Goal: Information Seeking & Learning: Learn about a topic

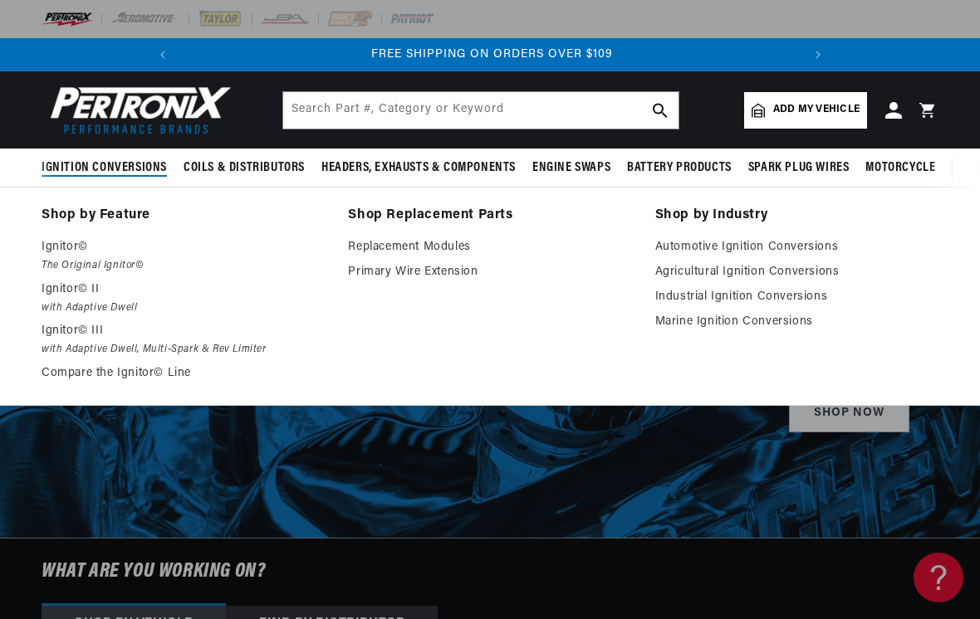
click at [82, 334] on p "Ignitor© III" at bounding box center [183, 331] width 283 height 20
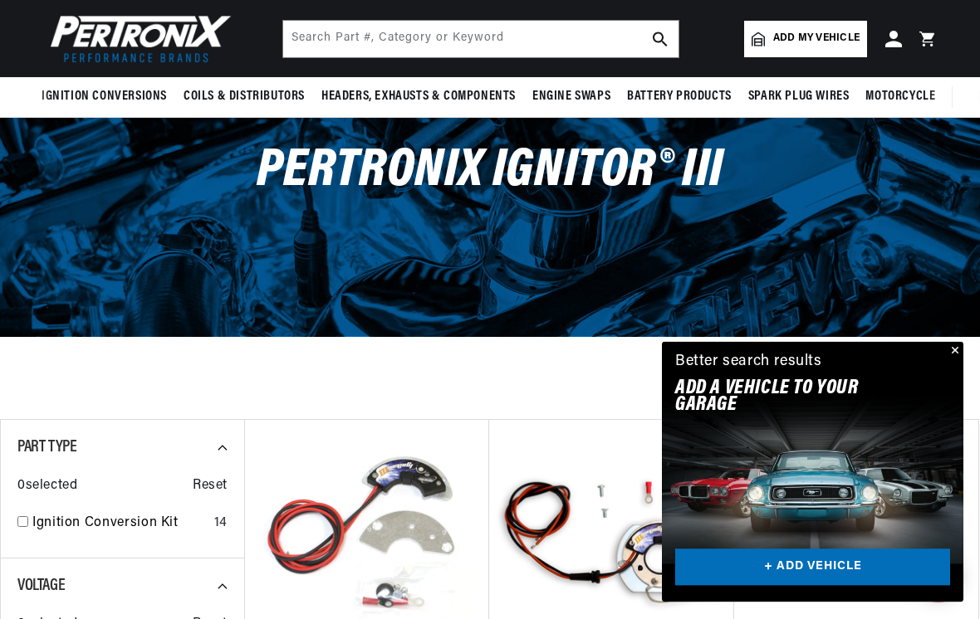
scroll to position [81, 0]
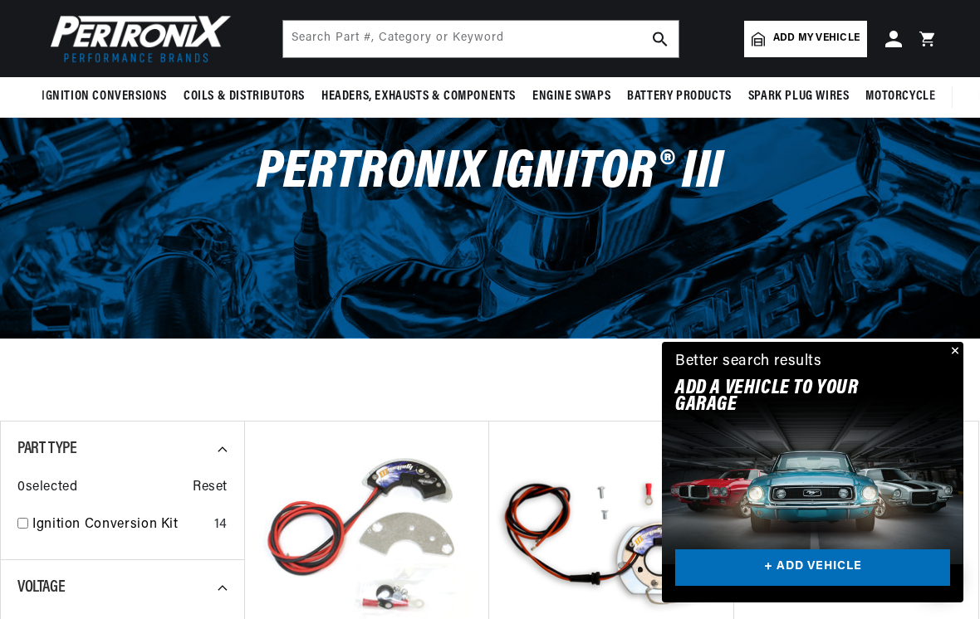
click at [958, 356] on button "Close" at bounding box center [953, 352] width 20 height 20
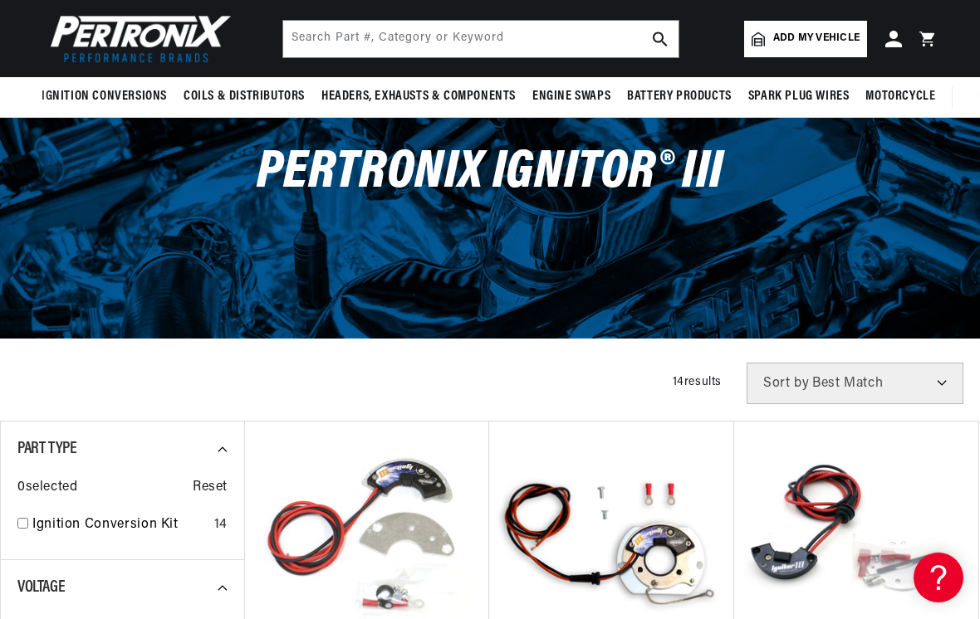
scroll to position [0, 620]
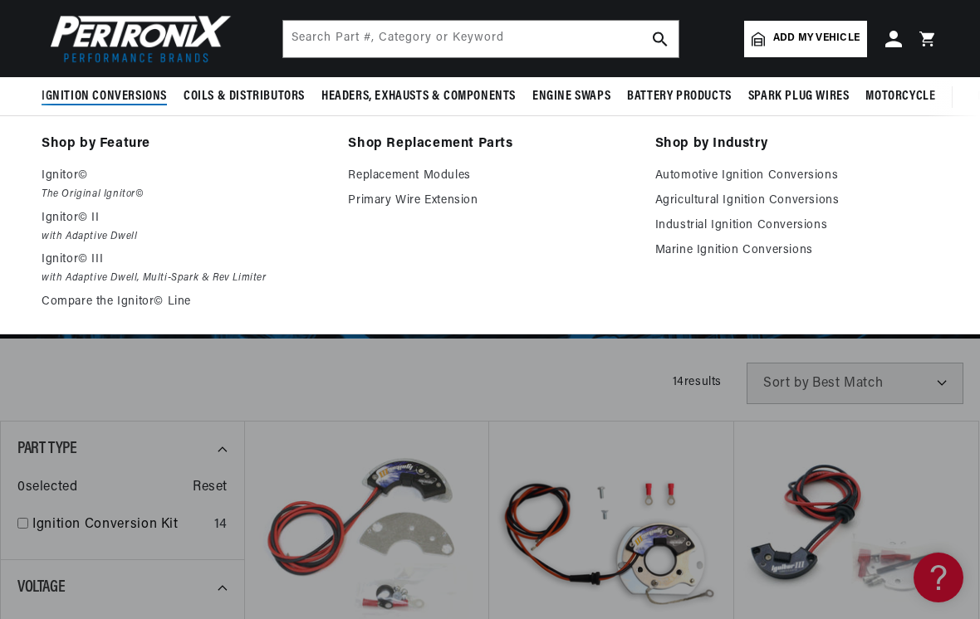
click at [112, 306] on link "Compare the Ignitor© Line" at bounding box center [183, 302] width 283 height 20
click at [446, 179] on link "Replacement Modules" at bounding box center [489, 176] width 283 height 20
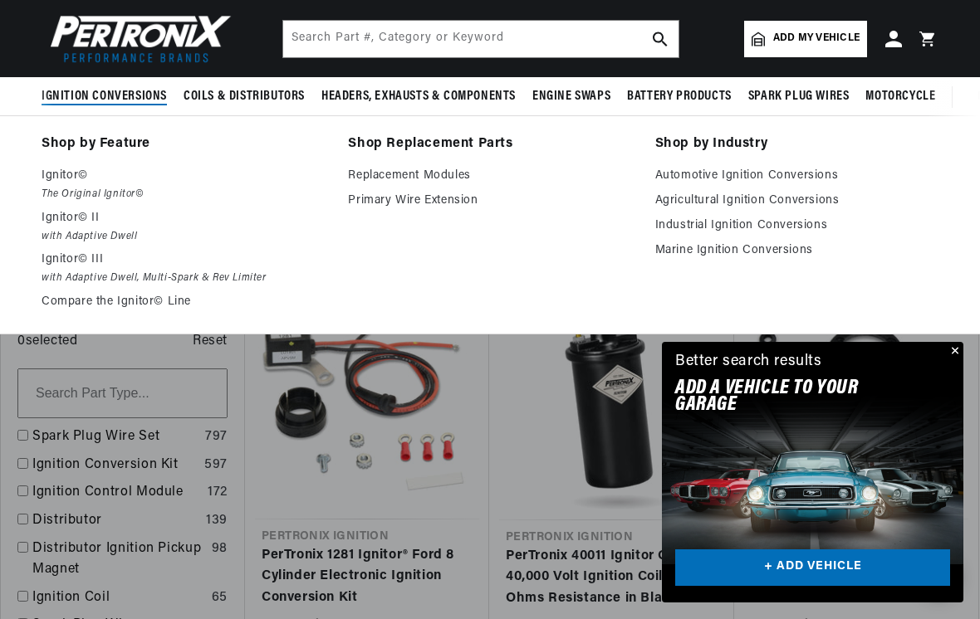
click at [148, 103] on span "Ignition Conversions" at bounding box center [104, 96] width 125 height 17
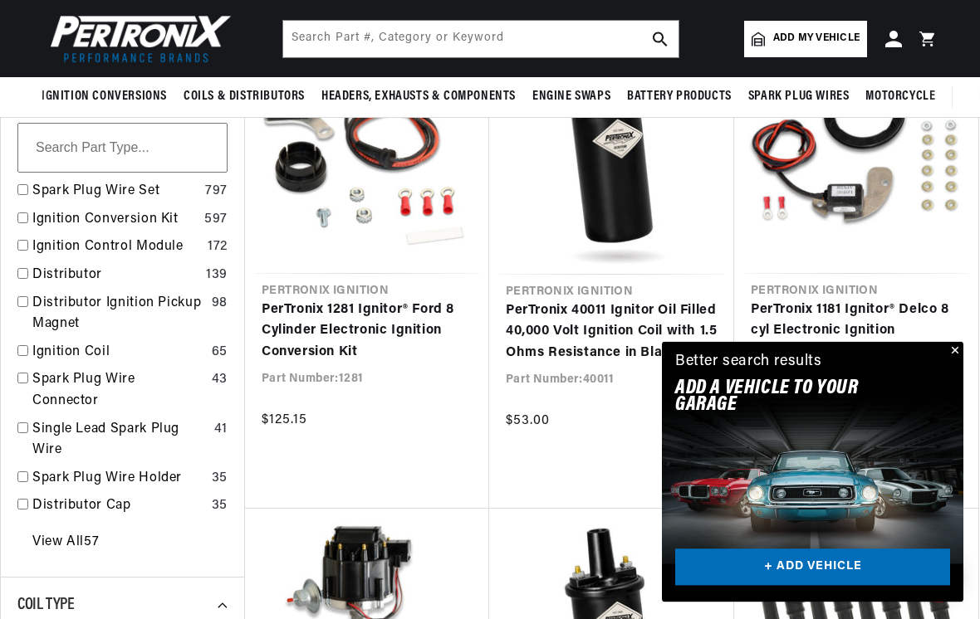
click at [93, 533] on link "View All 57" at bounding box center [65, 544] width 66 height 22
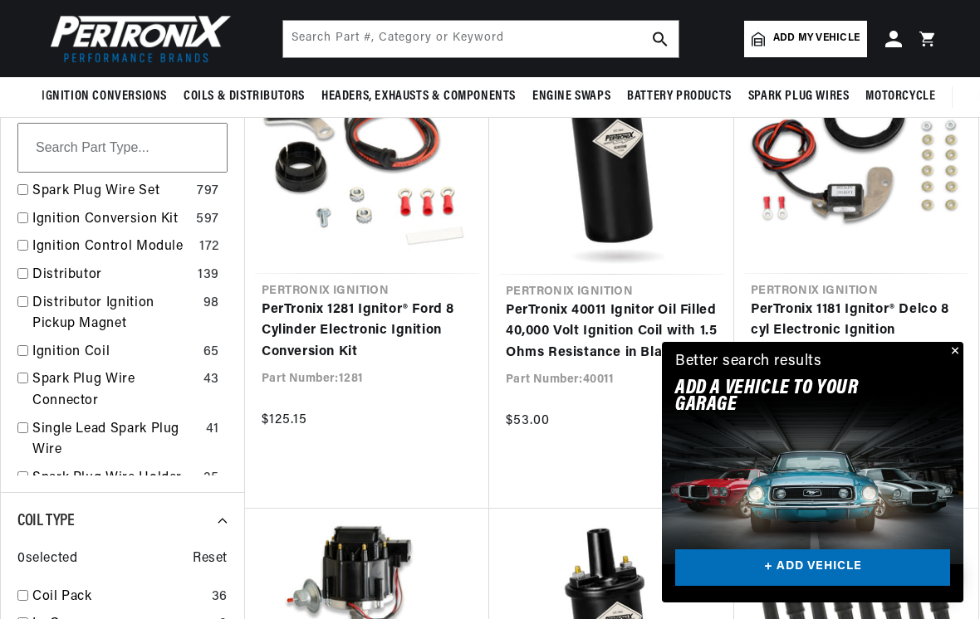
click at [159, 250] on link "Ignition Control Module" at bounding box center [112, 248] width 160 height 22
checkbox input "true"
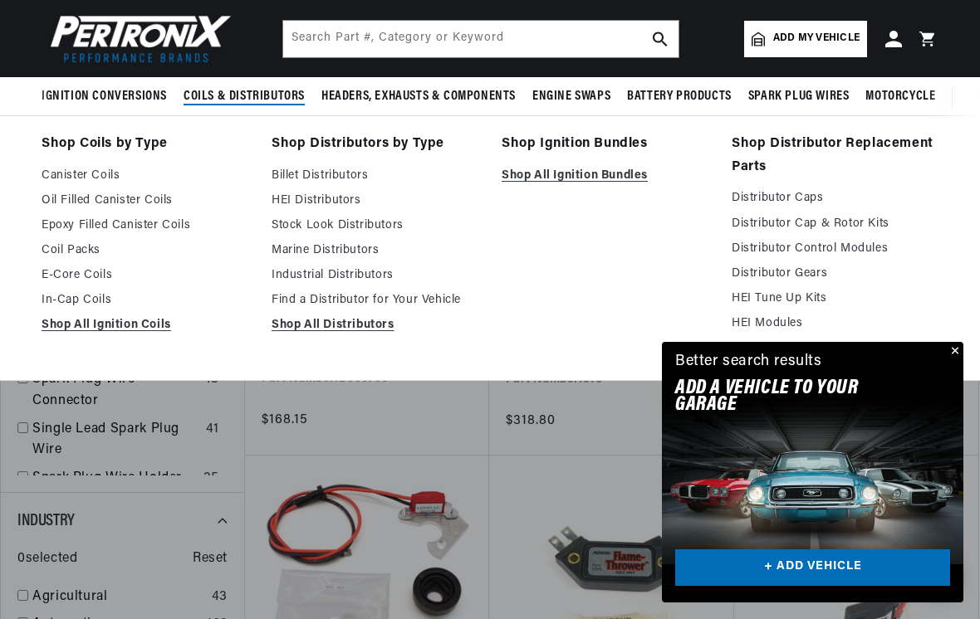
scroll to position [0, 620]
click at [768, 323] on link "HEI Modules" at bounding box center [835, 324] width 207 height 20
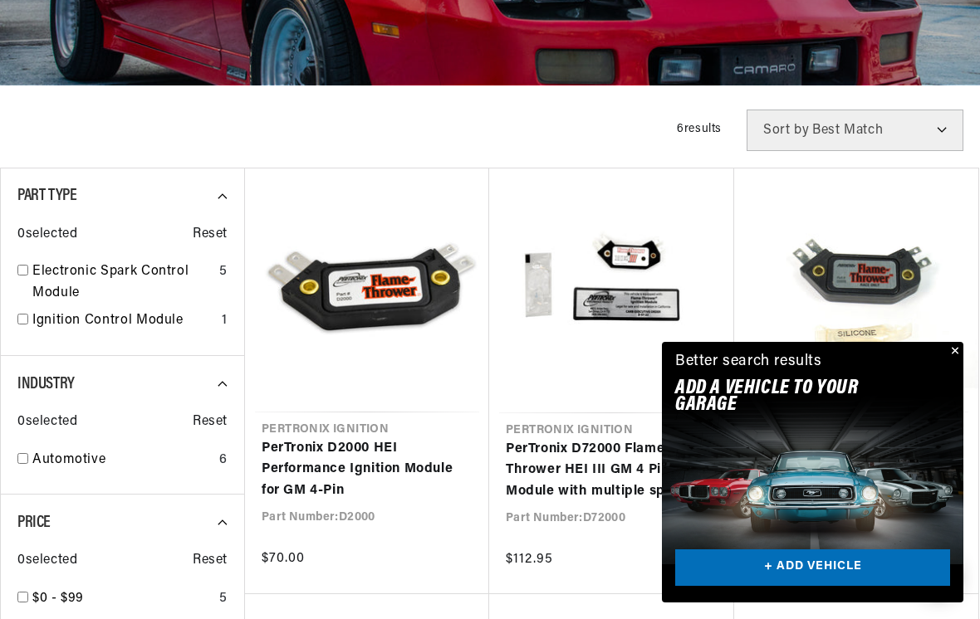
scroll to position [364, 0]
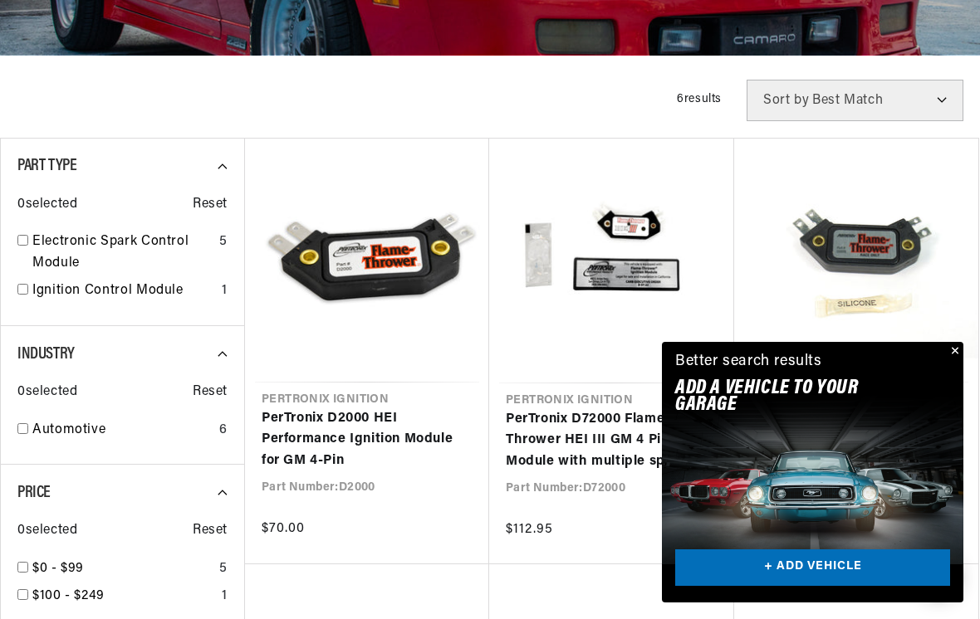
click at [951, 362] on button "Close" at bounding box center [953, 352] width 20 height 20
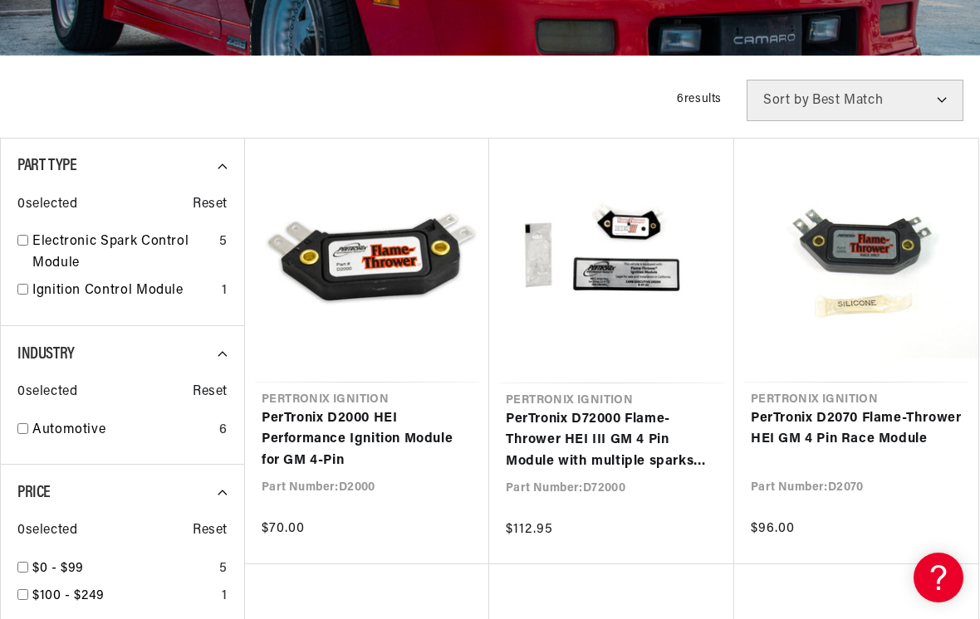
click at [610, 457] on link "PerTronix D72000 Flame-Thrower HEI III GM 4 Pin Module with multiple sparks and…" at bounding box center [612, 441] width 212 height 64
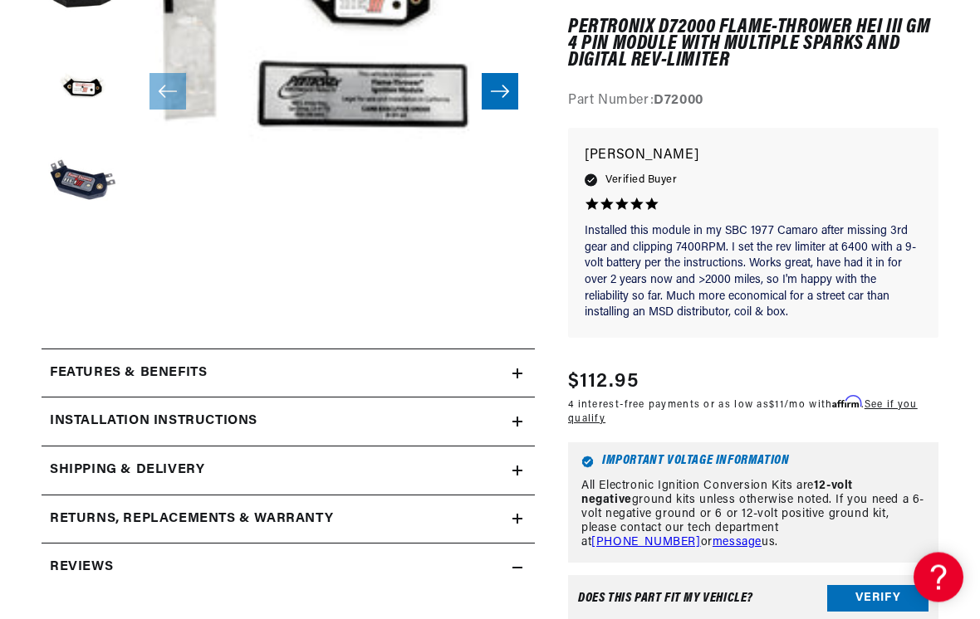
scroll to position [393, 0]
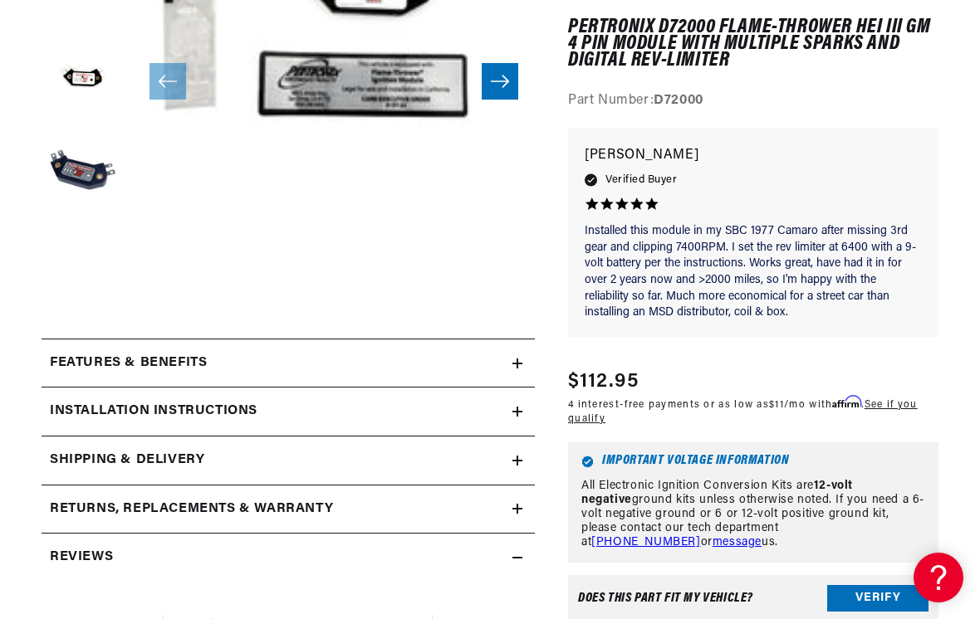
click at [108, 370] on h2 "Features & Benefits" at bounding box center [128, 364] width 157 height 22
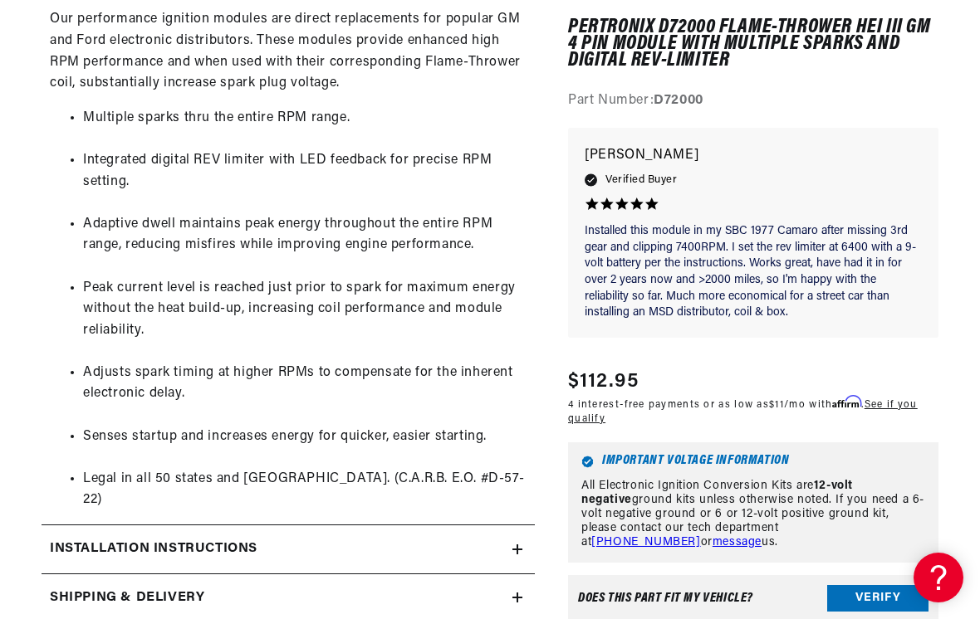
scroll to position [0, 0]
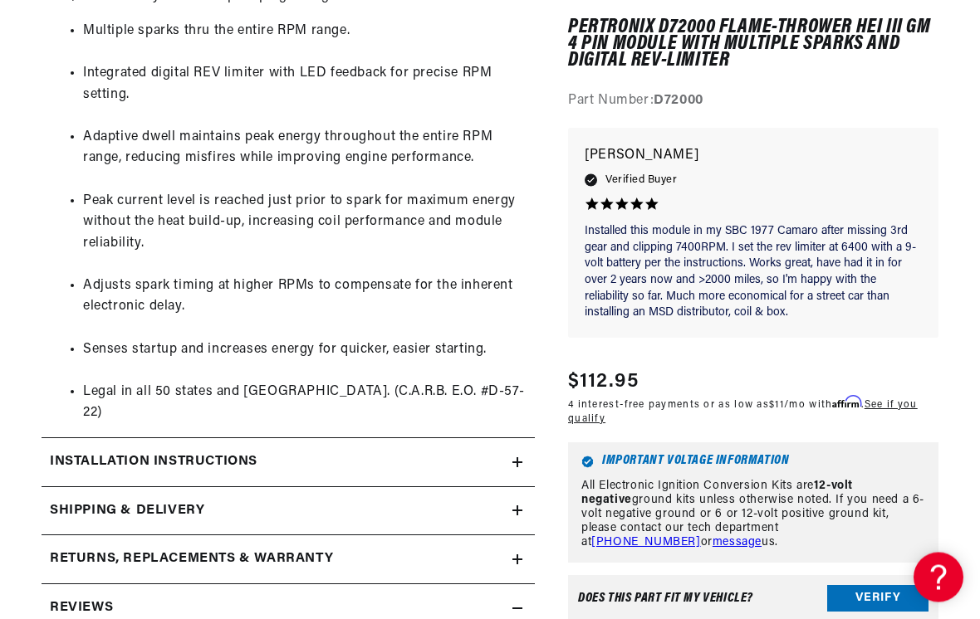
click at [72, 453] on h2 "Installation instructions" at bounding box center [154, 464] width 208 height 22
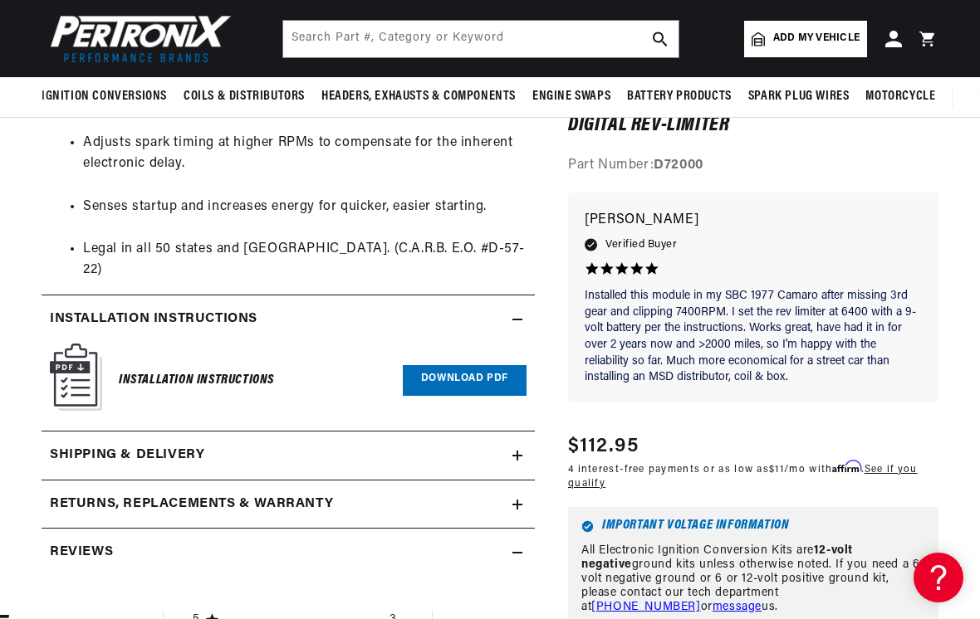
click at [466, 365] on link "Download PDF" at bounding box center [465, 380] width 124 height 31
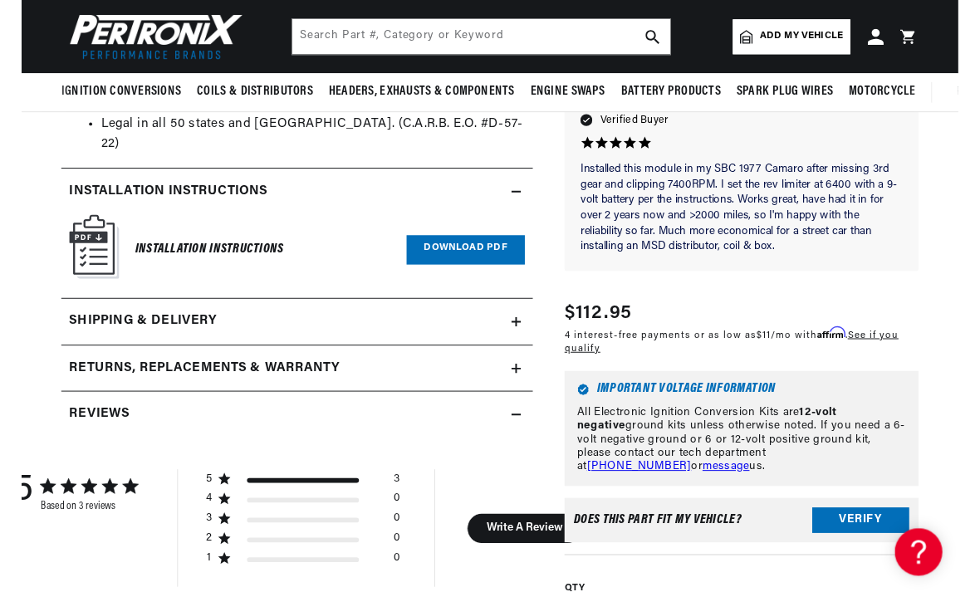
scroll to position [1052, 0]
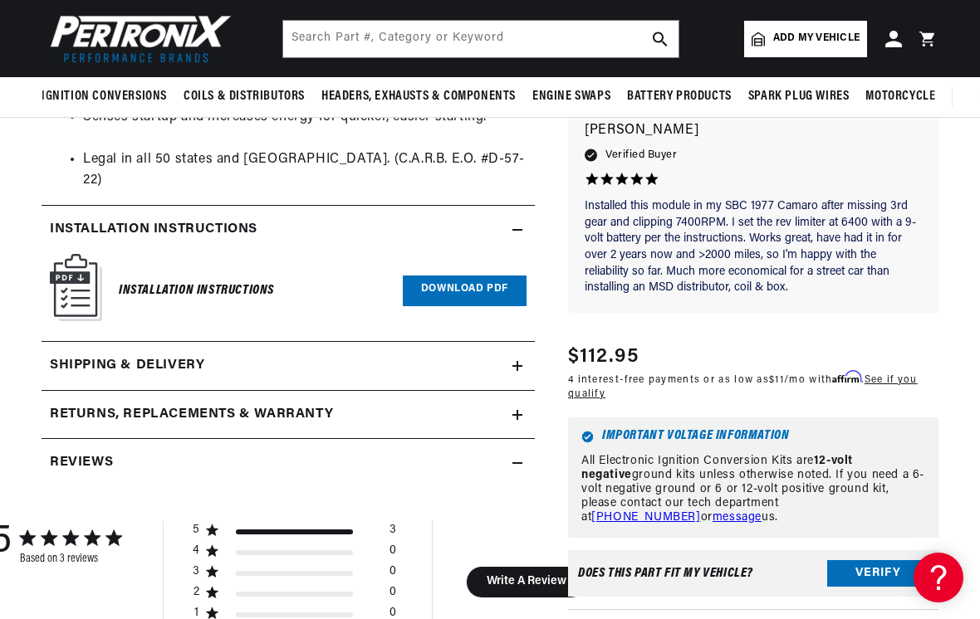
click at [472, 276] on link "Download PDF" at bounding box center [465, 291] width 124 height 31
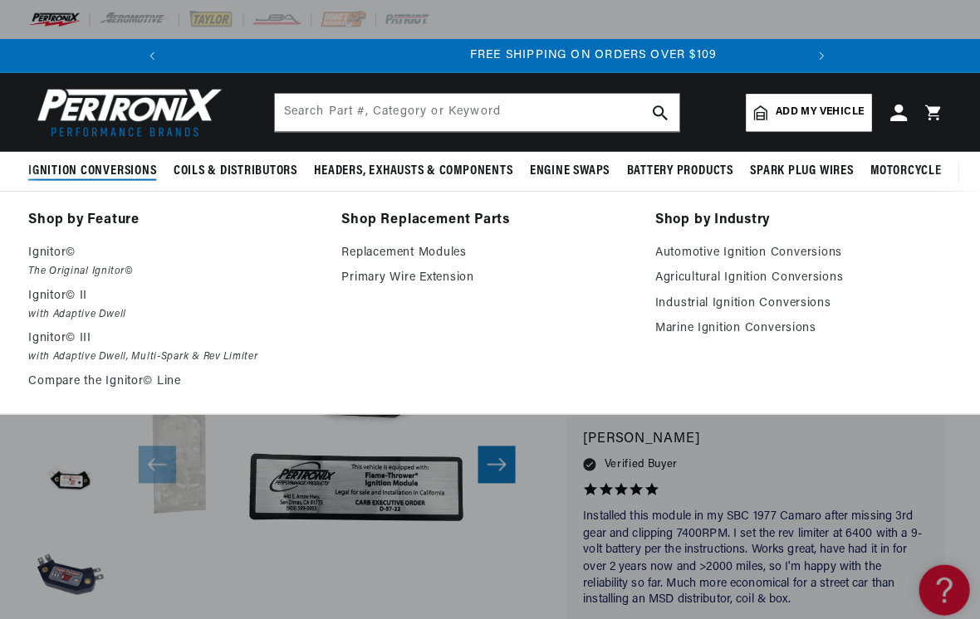
scroll to position [0, 620]
click at [767, 252] on link "Automotive Ignition Conversions" at bounding box center [796, 247] width 283 height 20
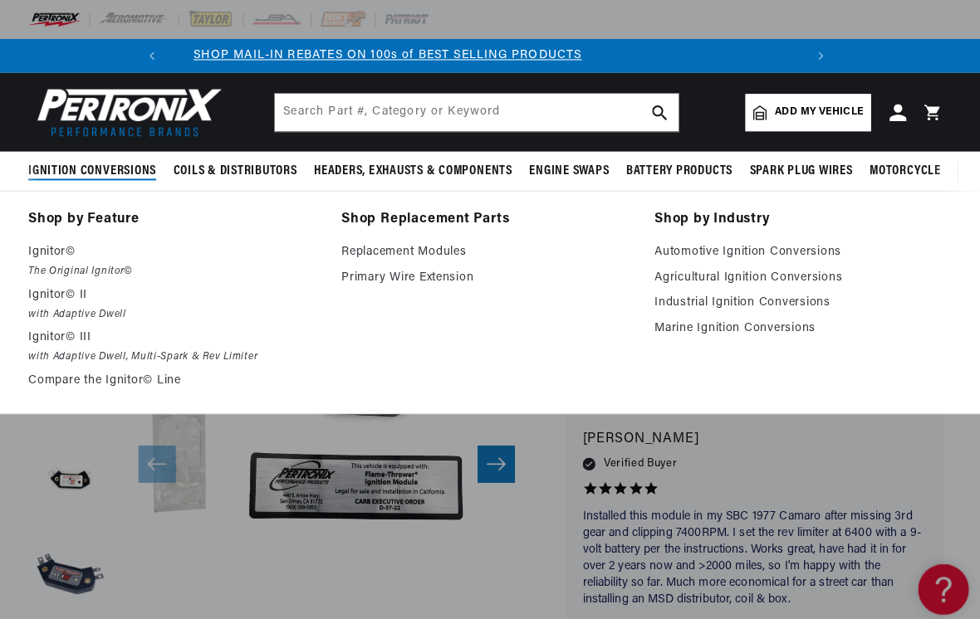
scroll to position [0, 0]
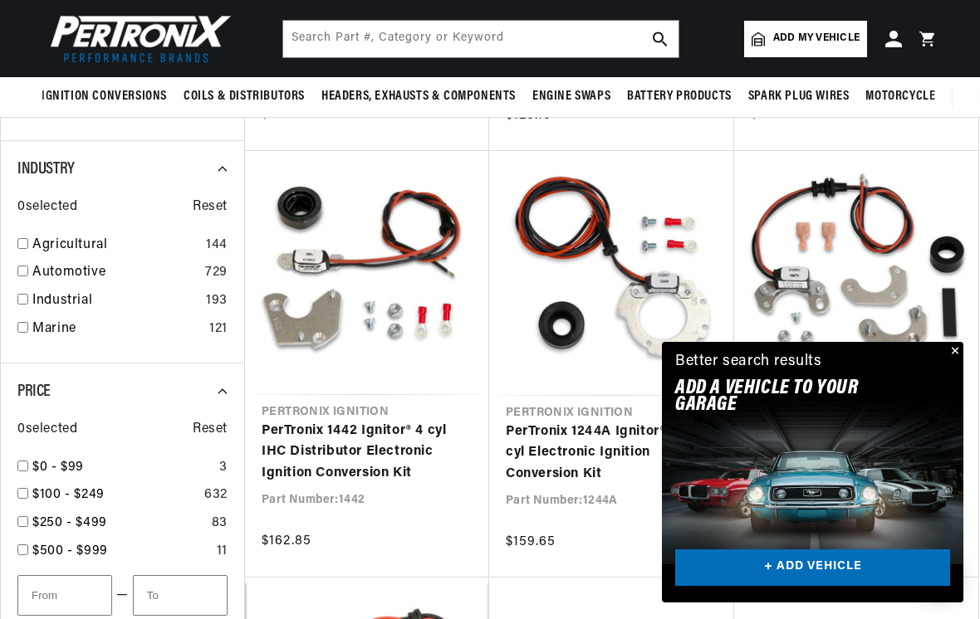
scroll to position [815, 0]
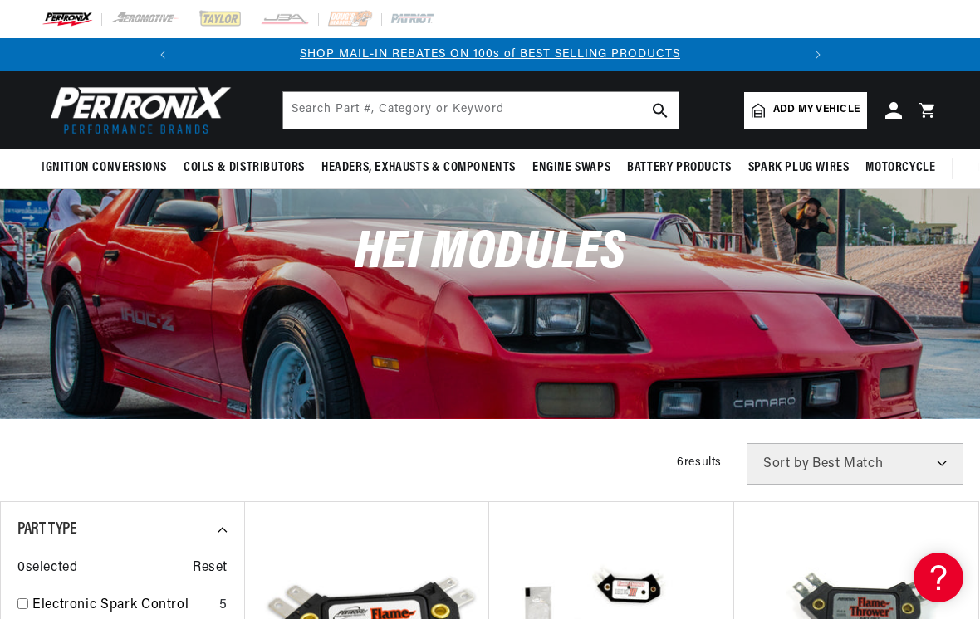
scroll to position [389, 0]
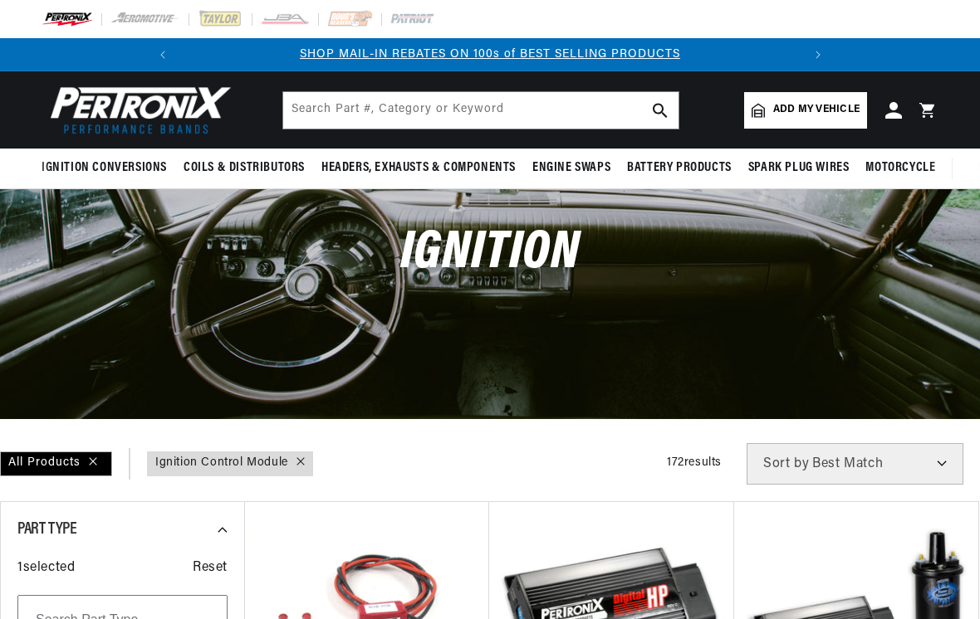
scroll to position [498, 0]
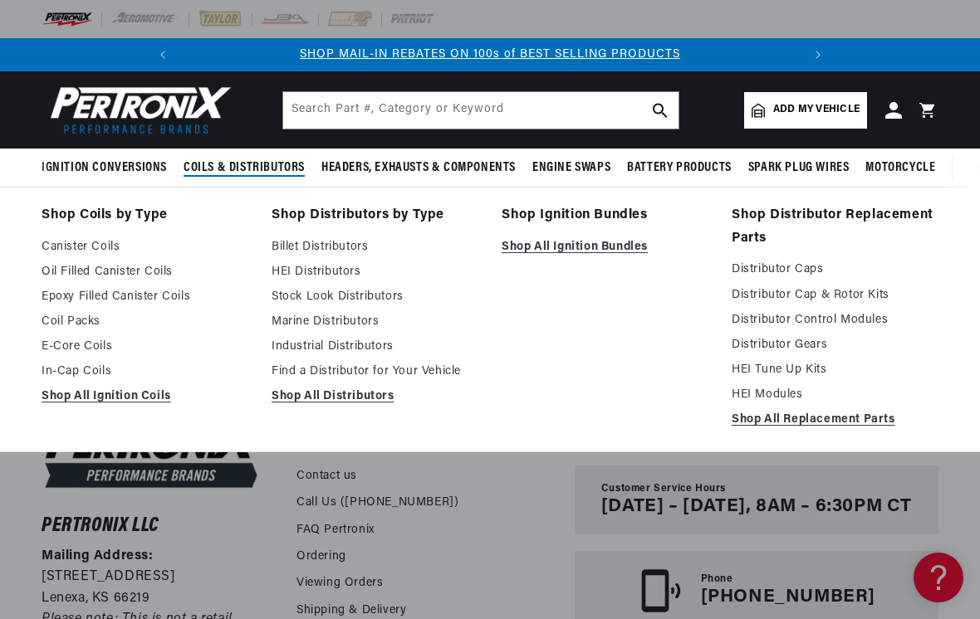
click at [778, 395] on link "HEI Modules" at bounding box center [835, 395] width 207 height 20
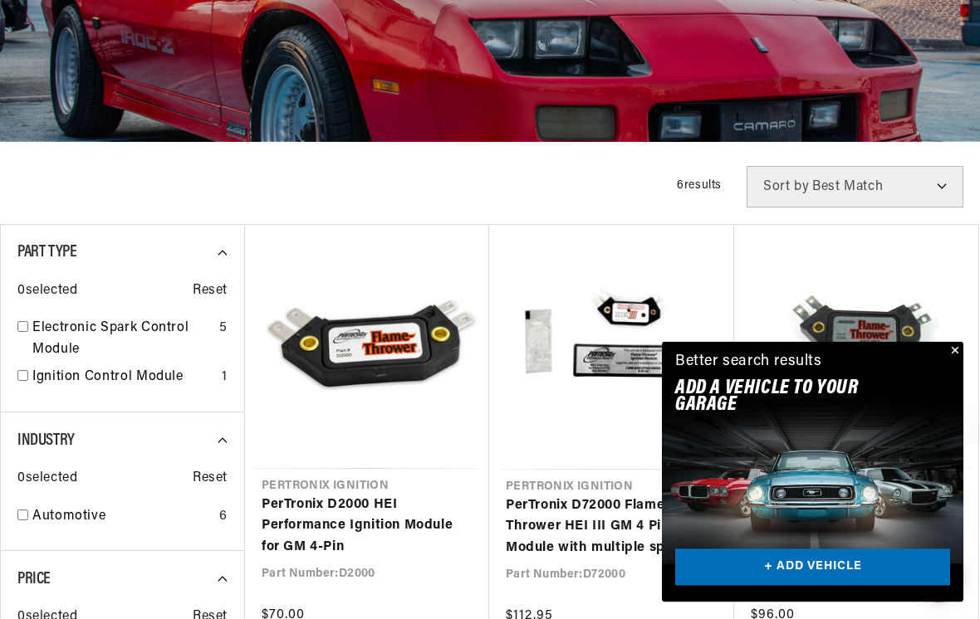
scroll to position [277, 0]
click at [578, 534] on link "PerTronix D72000 Flame-Thrower HEI III GM 4 Pin Module with multiple sparks and…" at bounding box center [612, 528] width 212 height 64
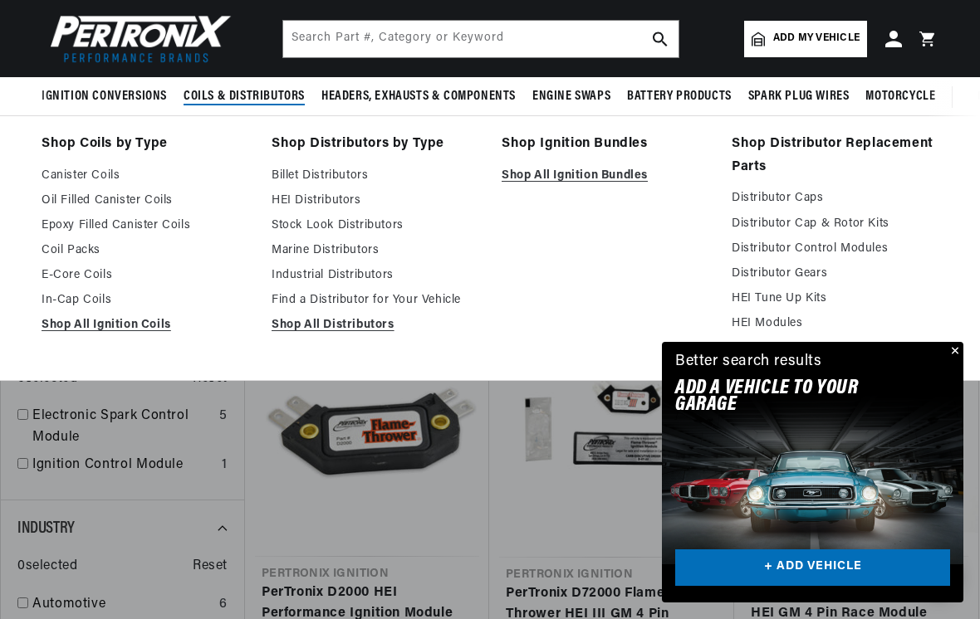
scroll to position [0, 620]
click at [149, 202] on link "Oil Filled Canister Coils" at bounding box center [145, 201] width 207 height 20
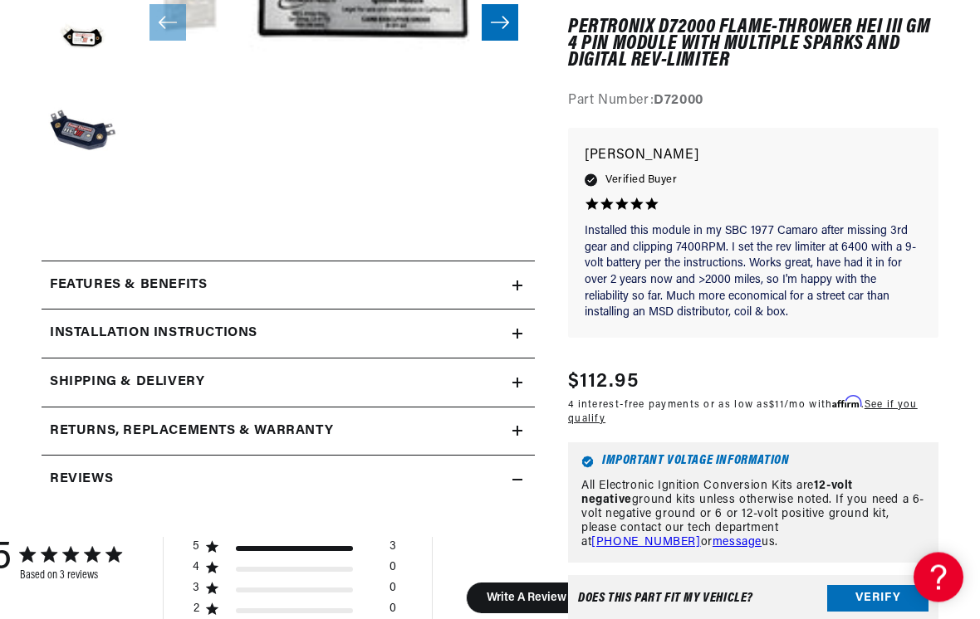
scroll to position [434, 0]
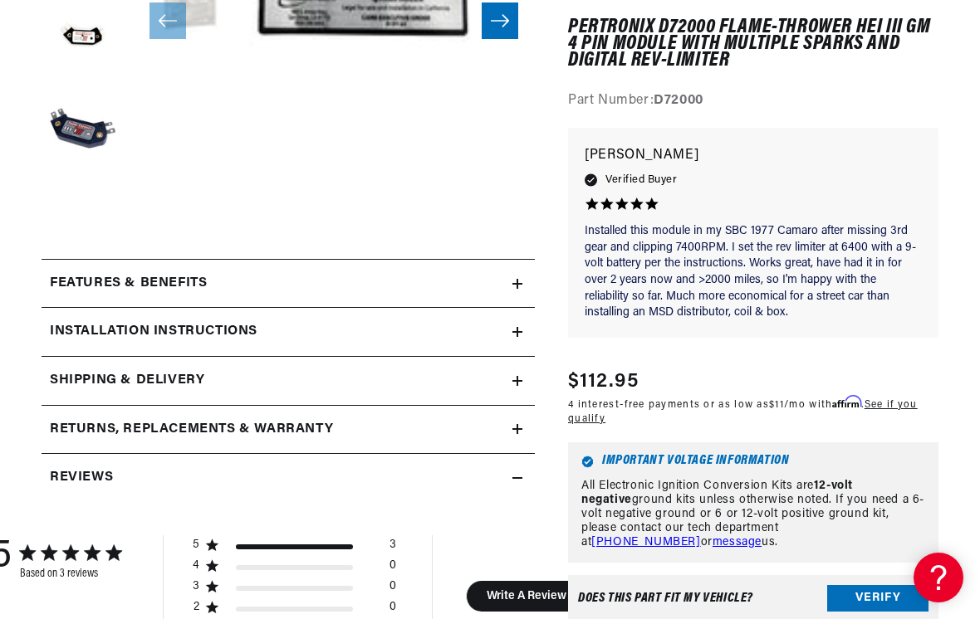
click at [433, 280] on div "Features & Benefits" at bounding box center [277, 284] width 471 height 22
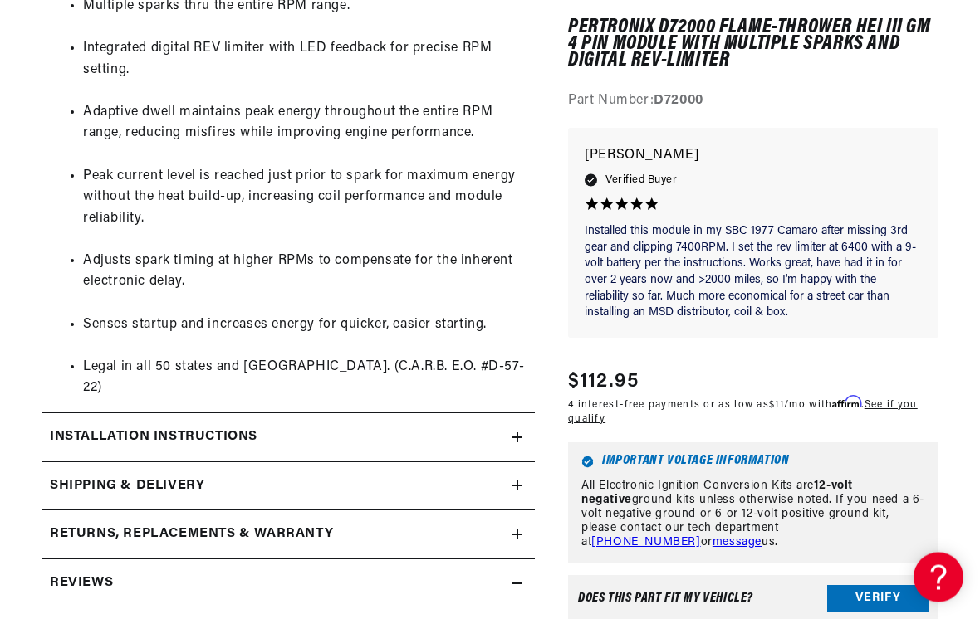
scroll to position [844, 0]
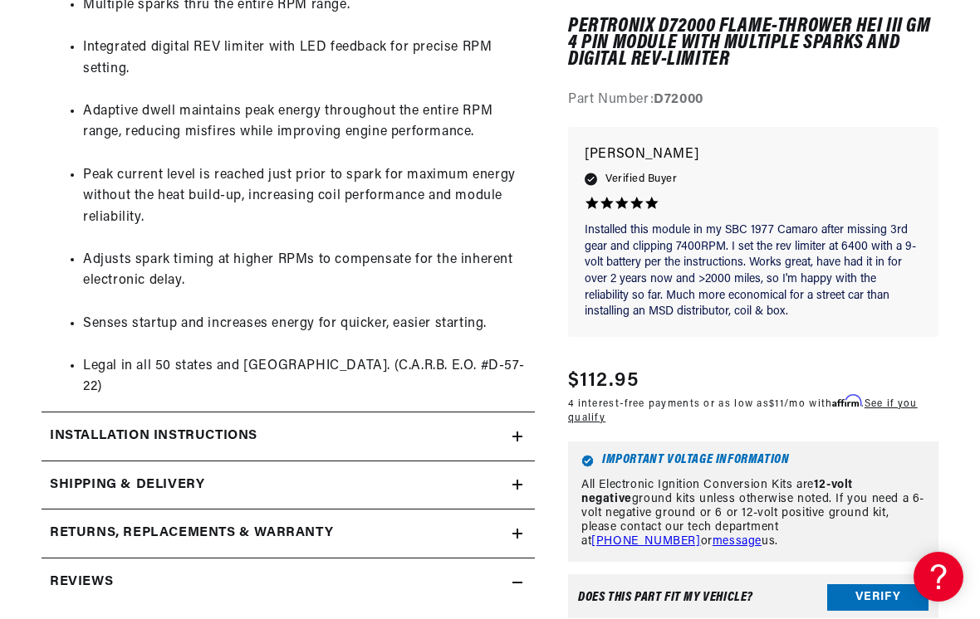
click at [441, 427] on div "Installation instructions" at bounding box center [277, 438] width 471 height 22
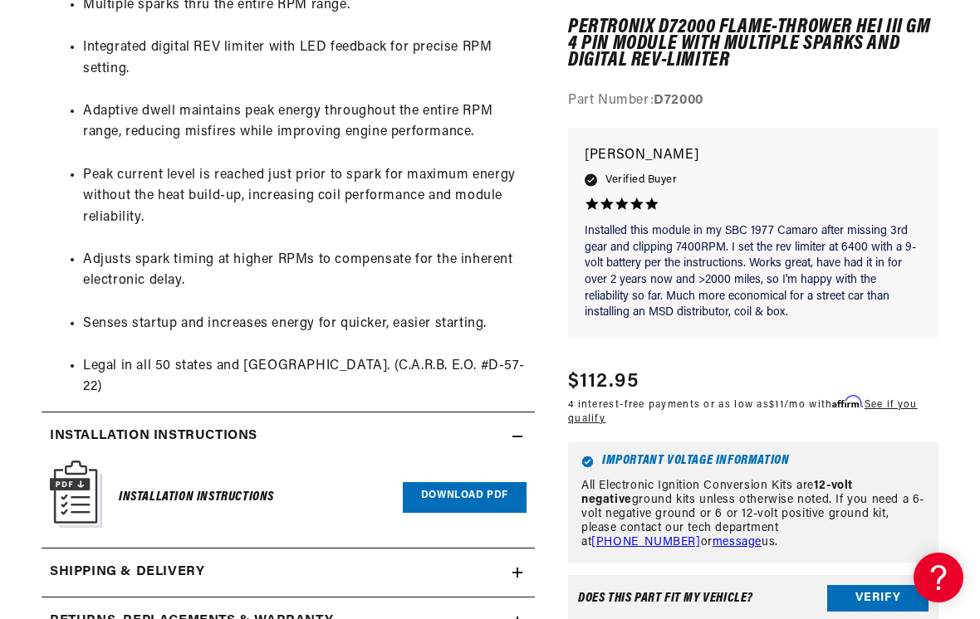
scroll to position [0, 0]
click at [472, 482] on link "Download PDF" at bounding box center [465, 497] width 124 height 31
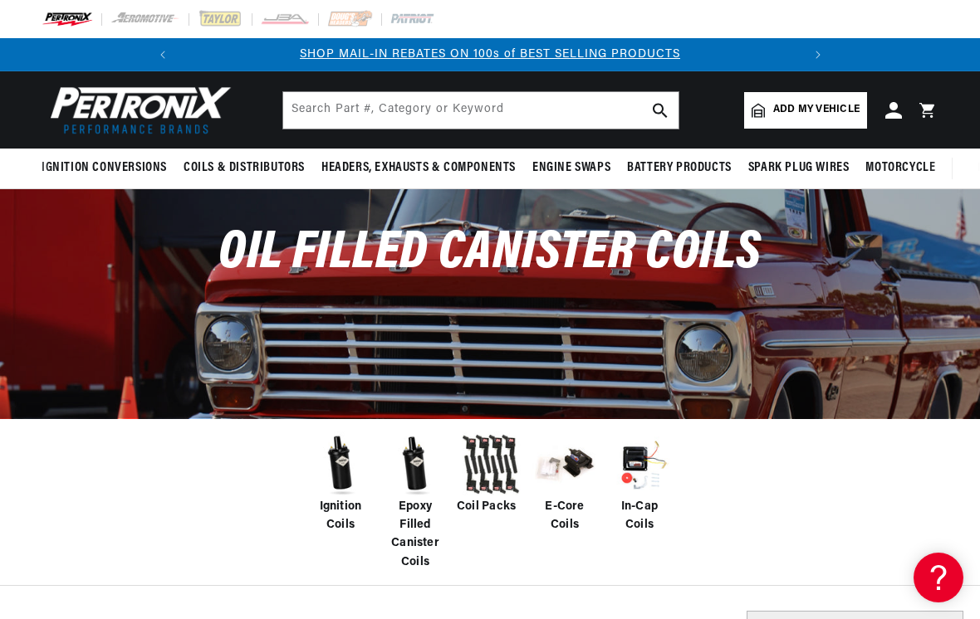
click at [341, 513] on span "Ignition Coils" at bounding box center [340, 516] width 66 height 37
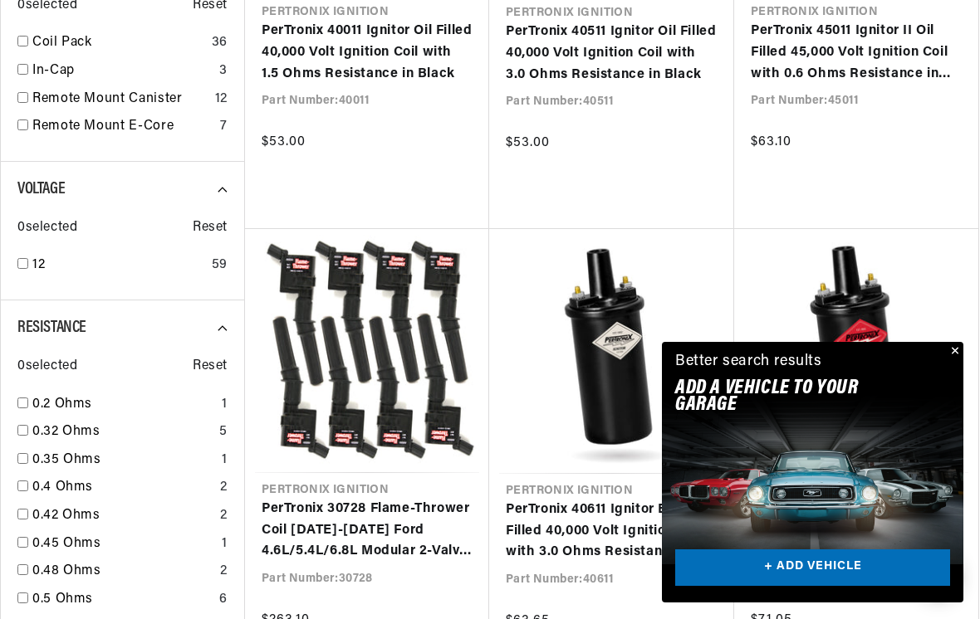
scroll to position [0, 620]
click at [942, 386] on div "Better search results Add A VEHICLE to your garage + ADD VEHICLE" at bounding box center [812, 378] width 301 height 72
click at [953, 362] on button "Close" at bounding box center [953, 352] width 20 height 20
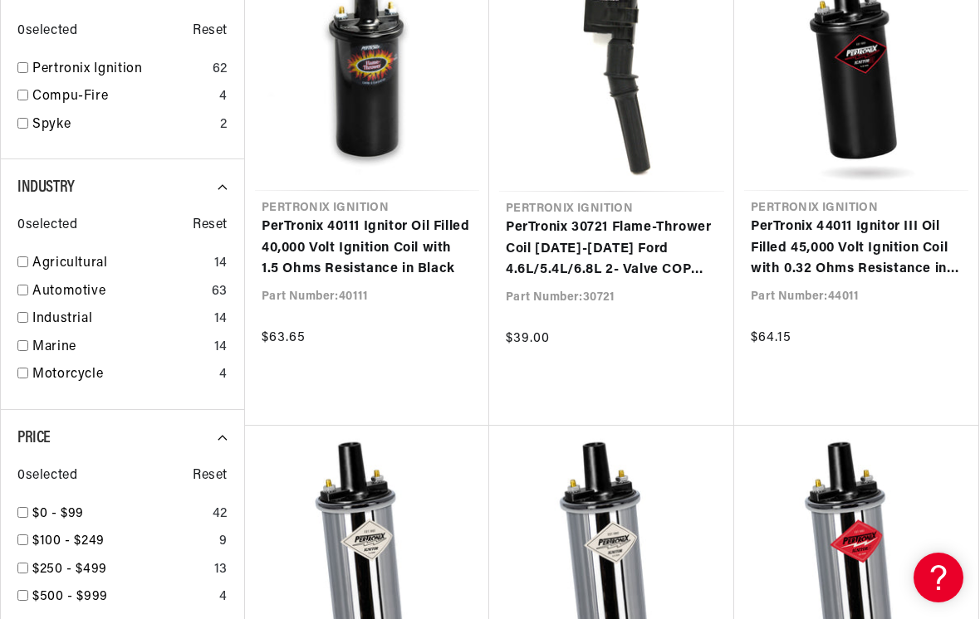
scroll to position [0, 0]
click at [877, 255] on link "PerTronix 44011 Ignitor III Oil Filled 45,000 Volt Ignition Coil with 0.32 Ohms…" at bounding box center [856, 249] width 211 height 64
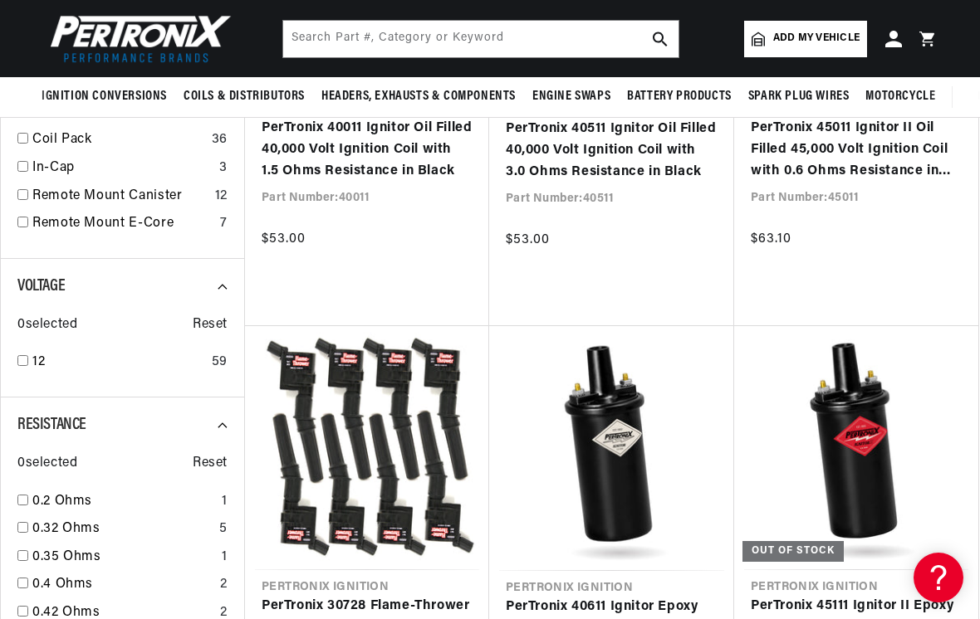
scroll to position [786, 0]
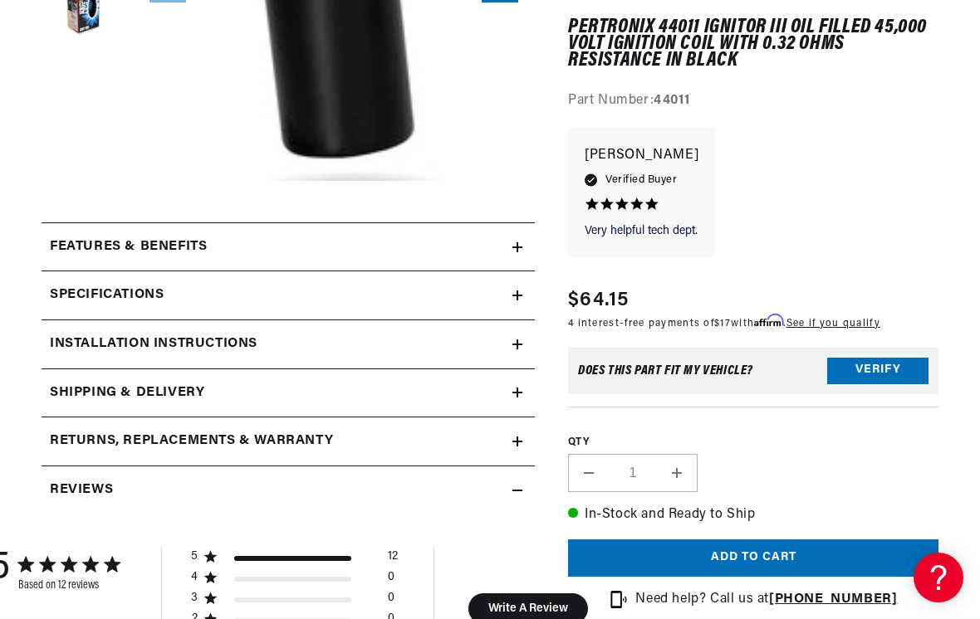
scroll to position [489, 0]
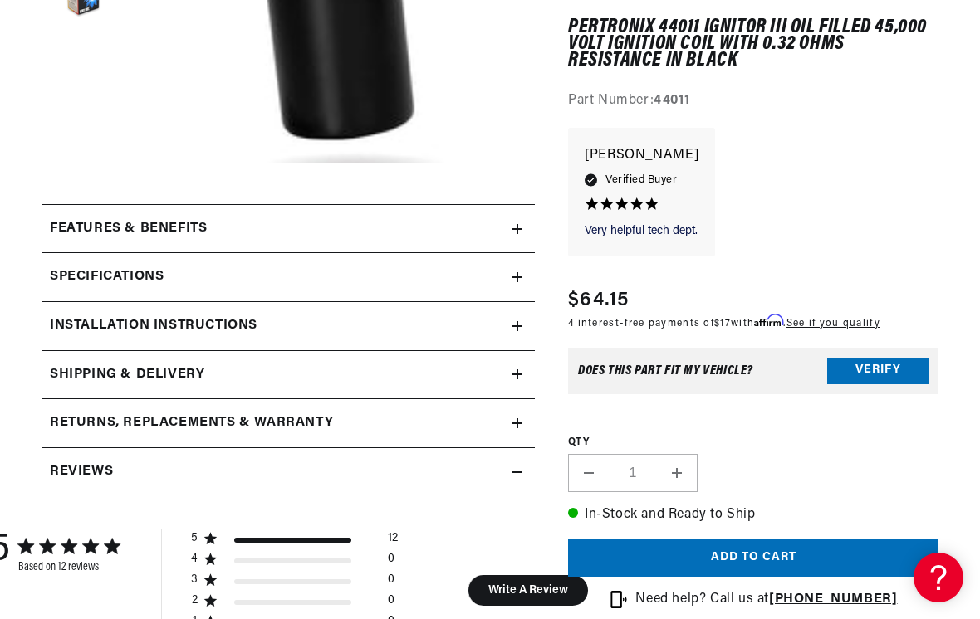
click at [431, 230] on div "Features & Benefits" at bounding box center [277, 229] width 471 height 22
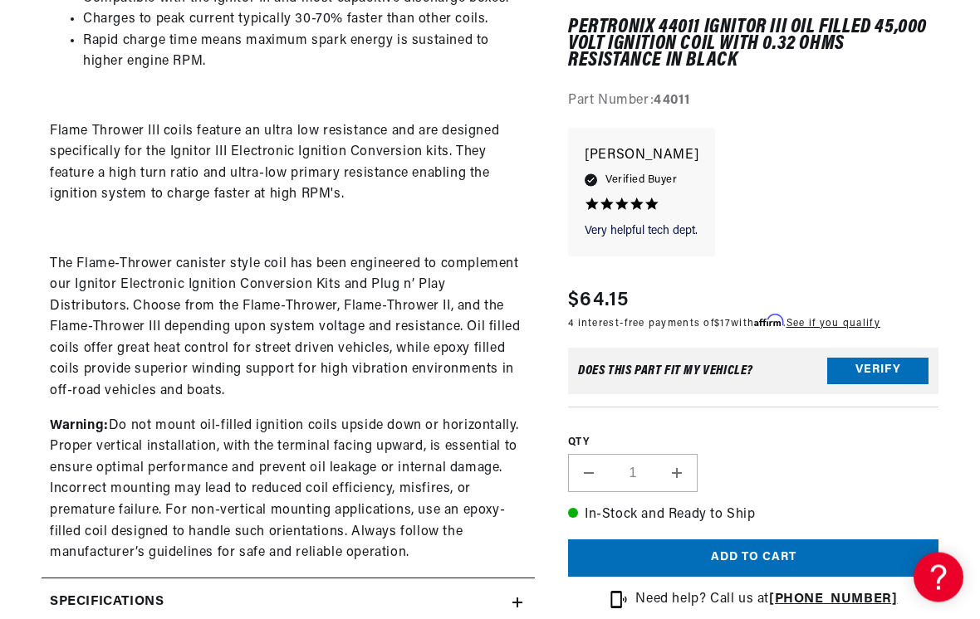
scroll to position [810, 0]
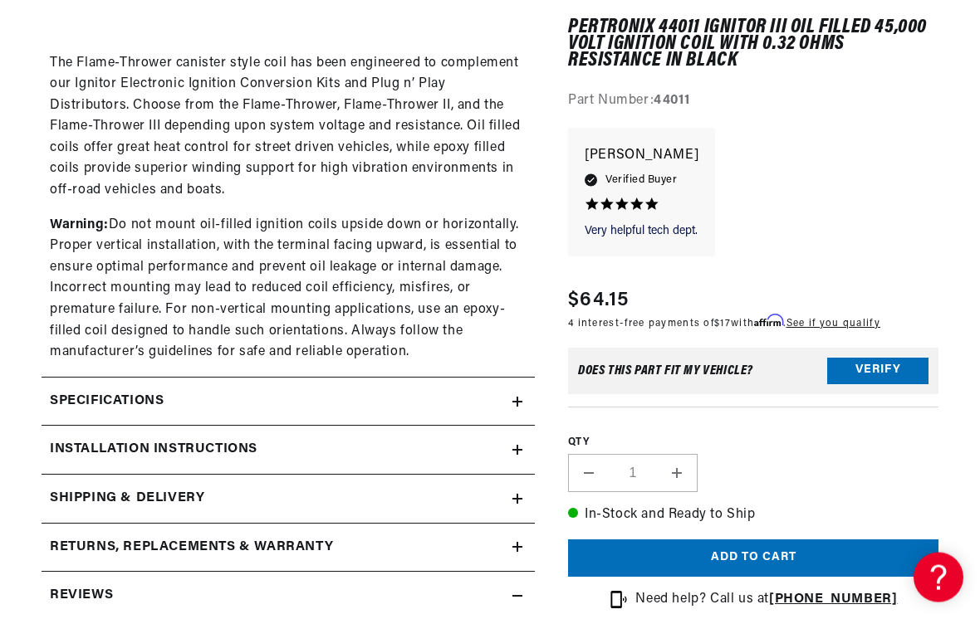
click at [457, 392] on div "Specifications" at bounding box center [277, 403] width 471 height 22
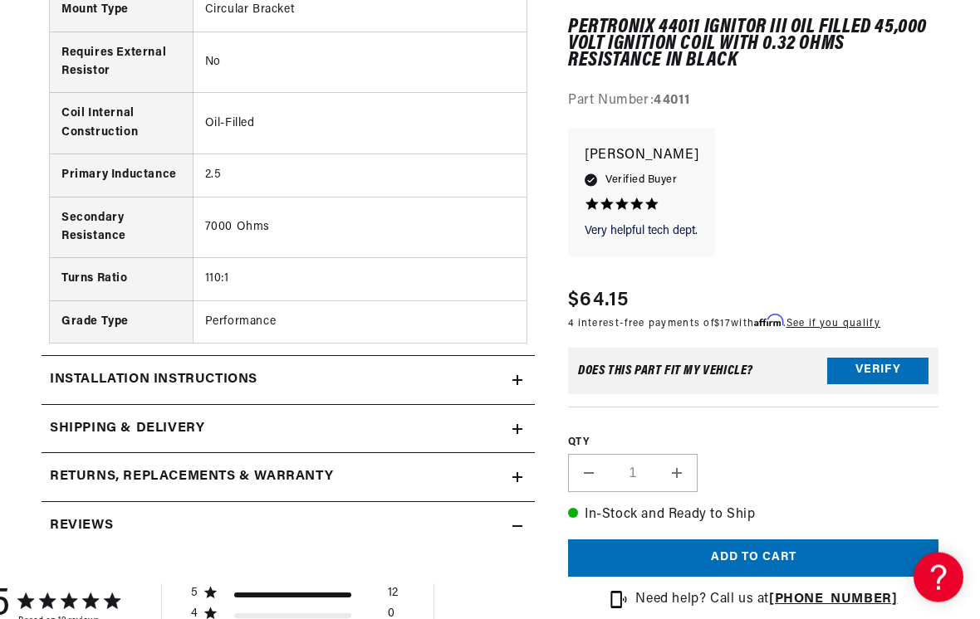
scroll to position [2215, 0]
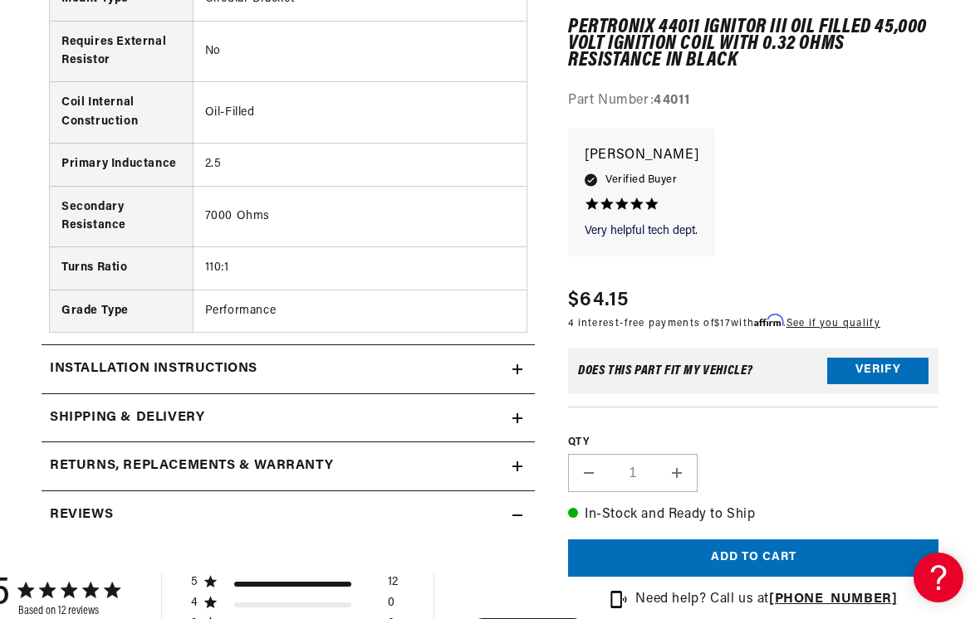
click at [456, 359] on div "Installation instructions" at bounding box center [277, 370] width 471 height 22
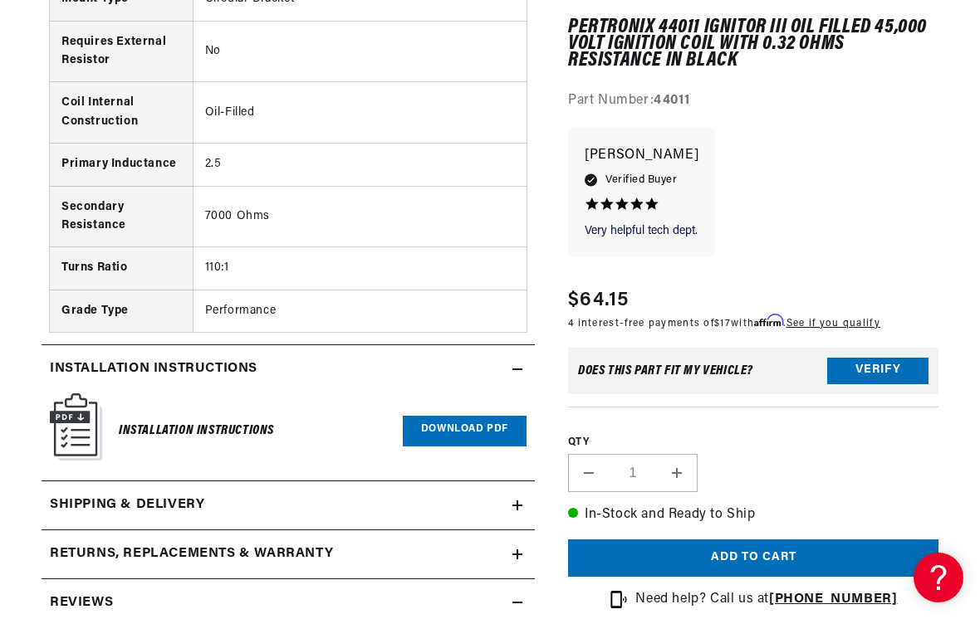
click at [463, 416] on link "Download PDF" at bounding box center [465, 431] width 124 height 31
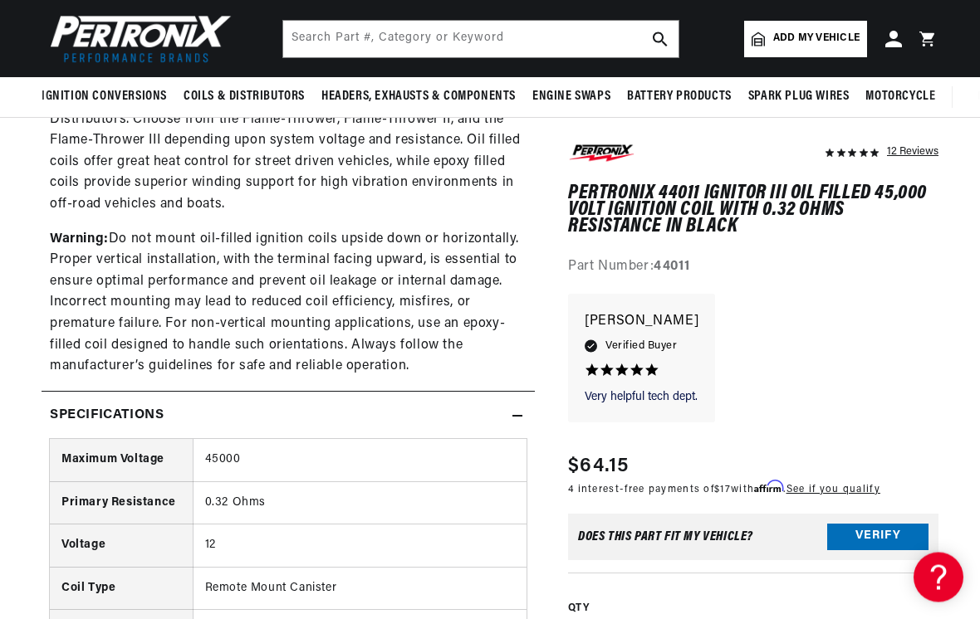
scroll to position [989, 0]
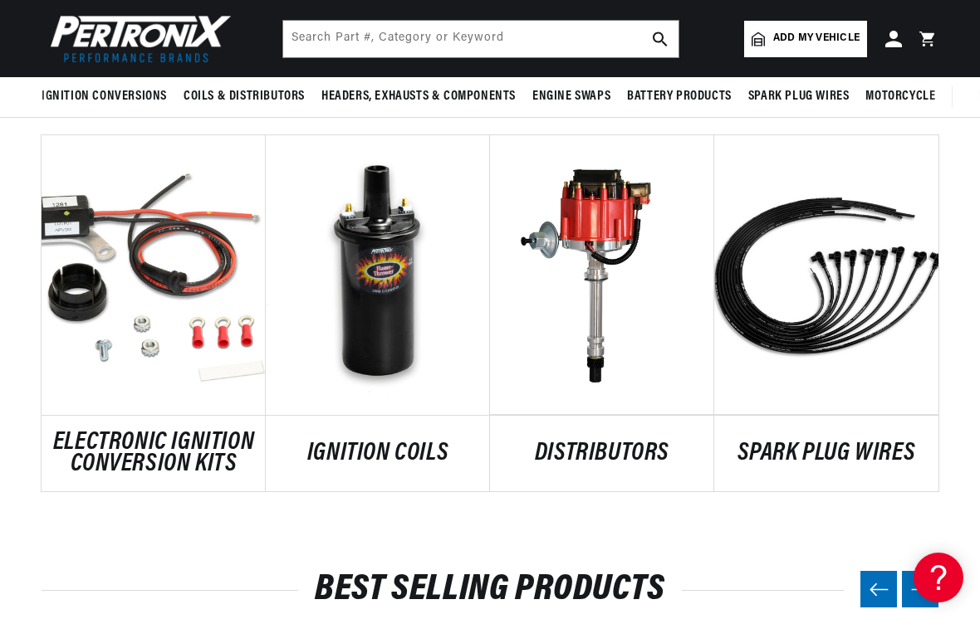
click at [405, 458] on link "IGNITION COILS" at bounding box center [378, 454] width 224 height 22
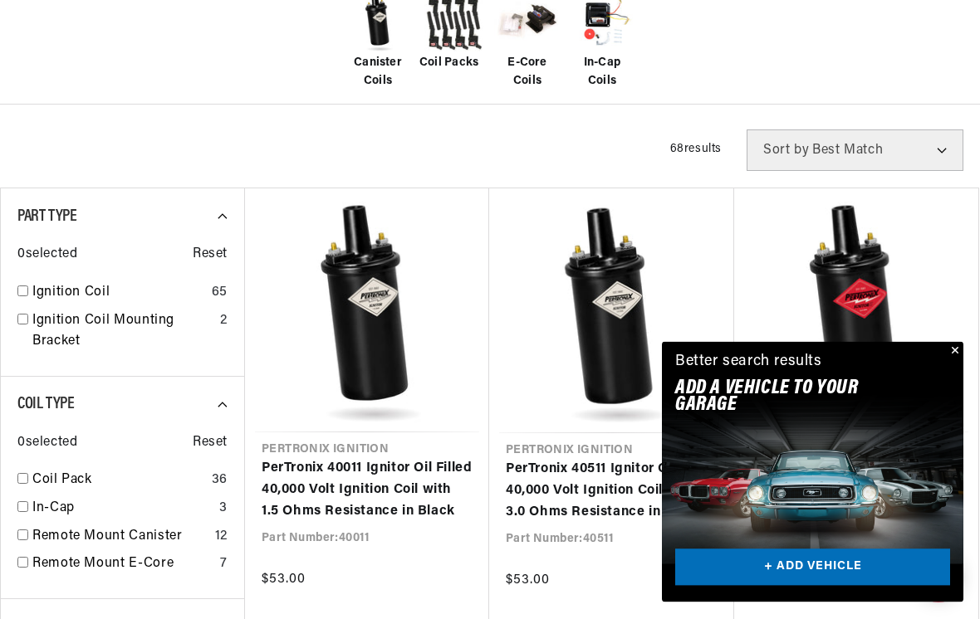
scroll to position [445, 0]
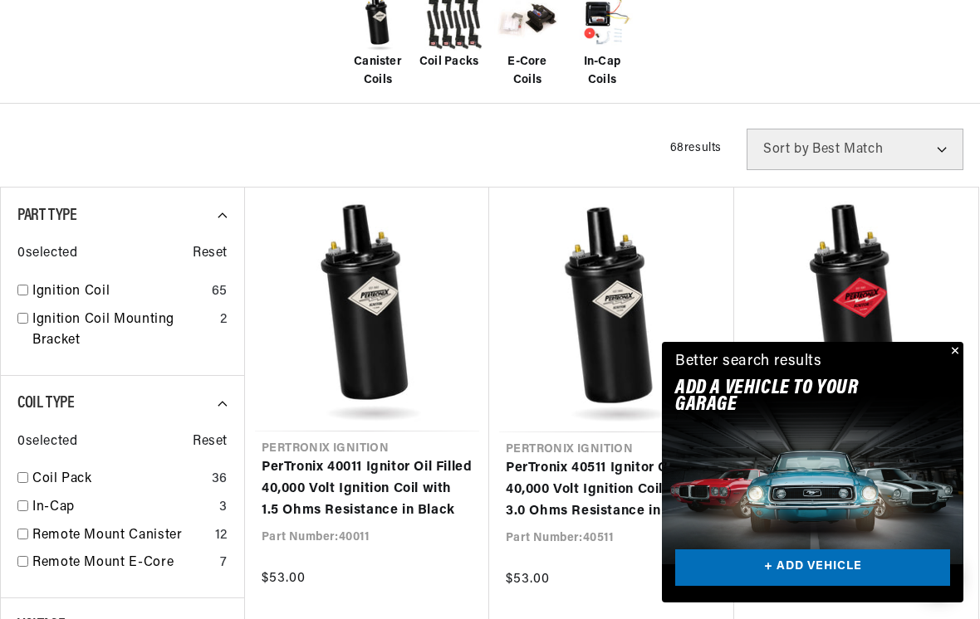
click at [950, 362] on button "Close" at bounding box center [953, 352] width 20 height 20
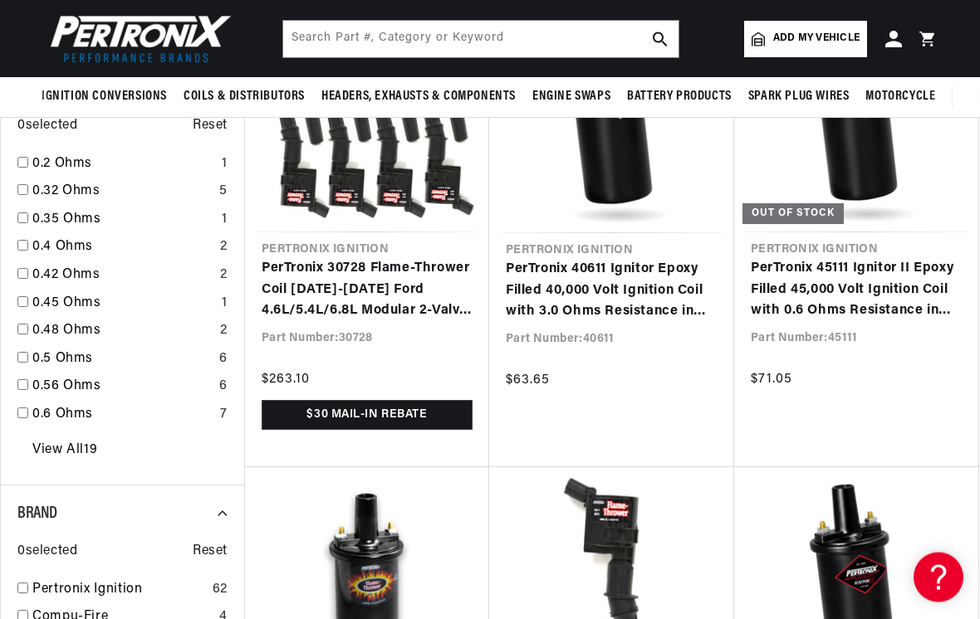
scroll to position [1123, 0]
click at [23, 184] on input "checkbox" at bounding box center [22, 189] width 11 height 11
checkbox input "false"
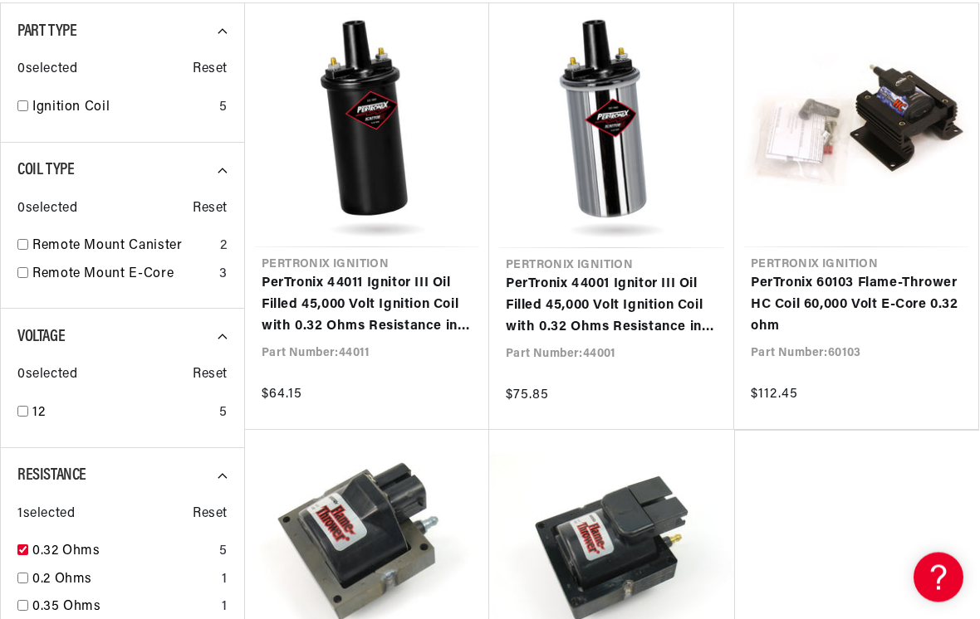
scroll to position [630, 0]
click at [401, 303] on link "PerTronix 44011 Ignitor III Oil Filled 45,000 Volt Ignition Coil with 0.32 Ohms…" at bounding box center [367, 304] width 211 height 64
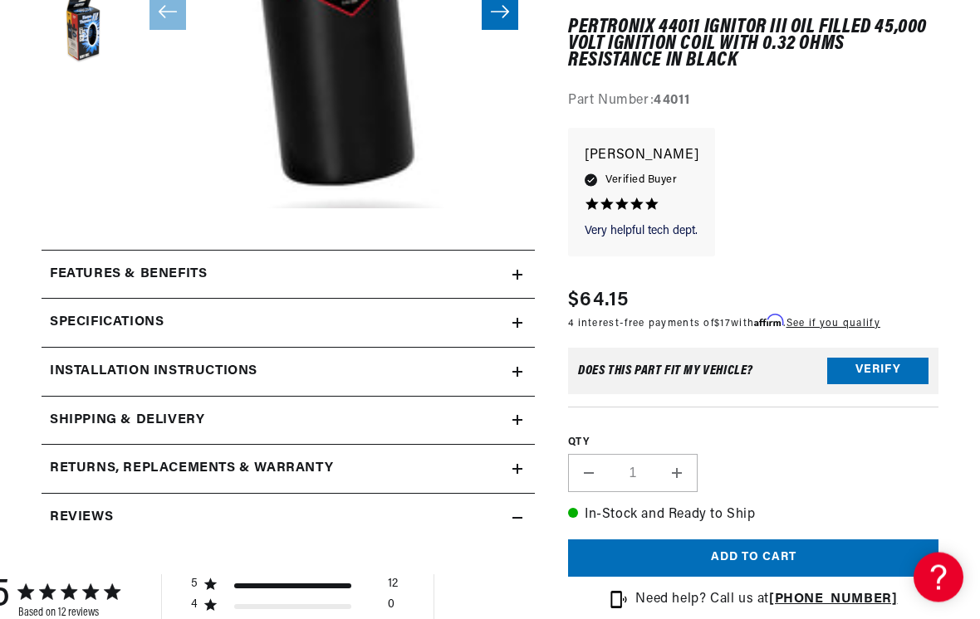
scroll to position [0, 620]
click at [110, 370] on h2 "Installation instructions" at bounding box center [154, 373] width 208 height 22
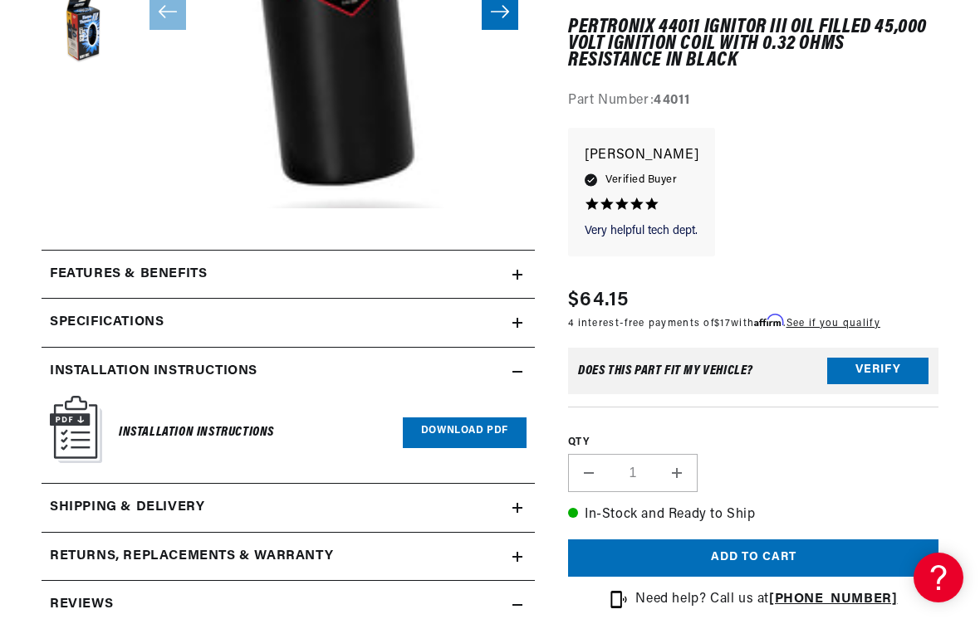
click at [114, 315] on h2 "Specifications" at bounding box center [107, 323] width 114 height 22
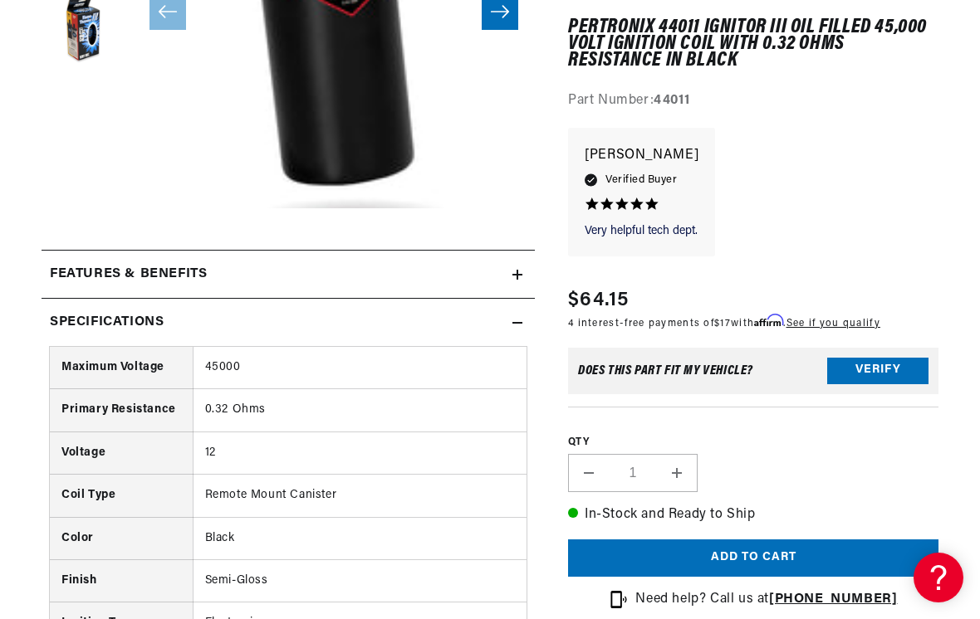
click at [95, 259] on summary "Features & Benefits" at bounding box center [288, 275] width 493 height 48
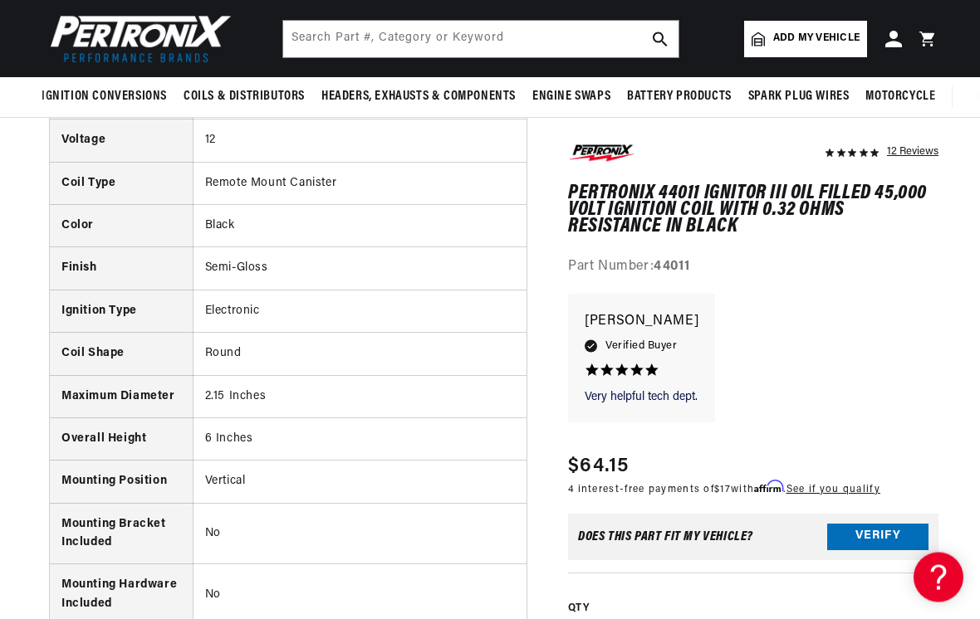
scroll to position [0, 0]
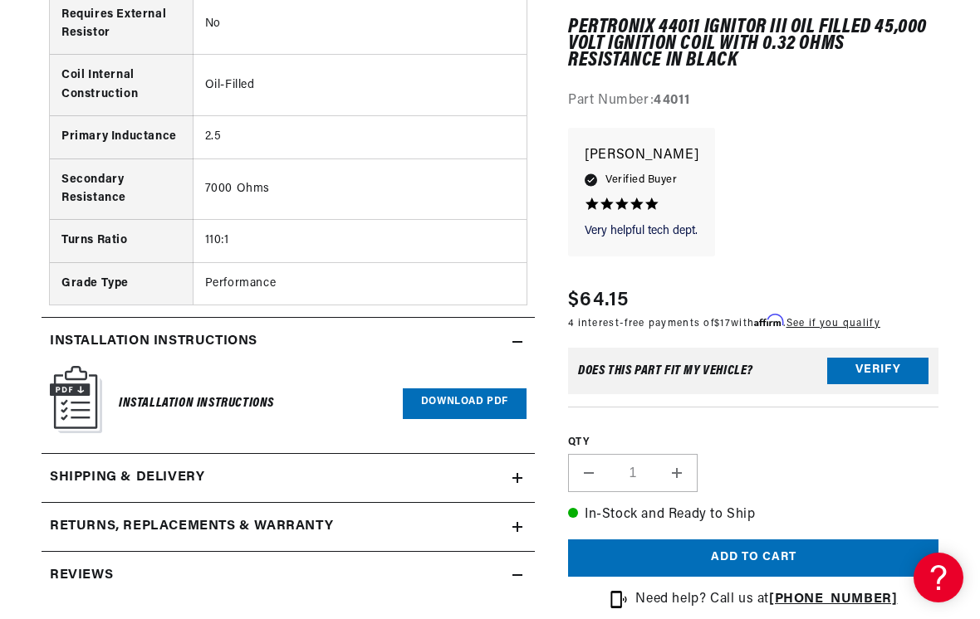
click at [443, 467] on div "Shipping & Delivery" at bounding box center [277, 478] width 471 height 22
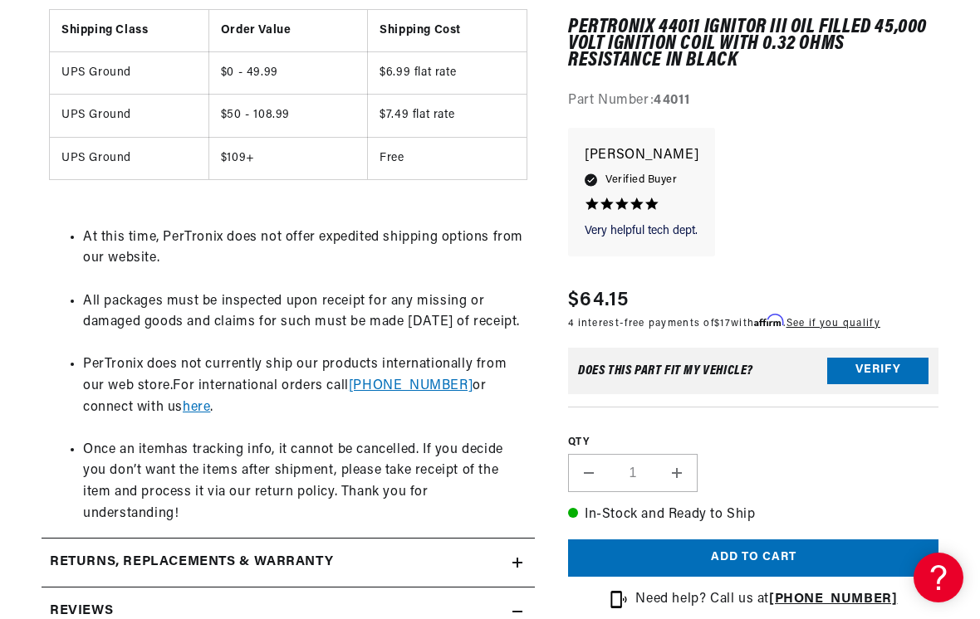
click at [462, 552] on div "Returns, Replacements & Warranty" at bounding box center [277, 563] width 471 height 22
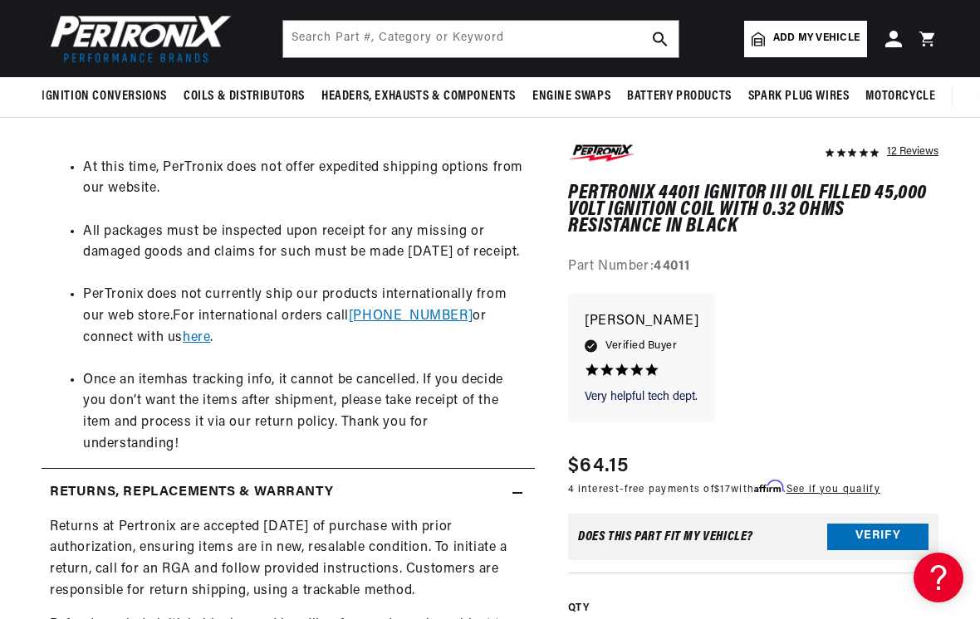
scroll to position [2874, 0]
